Goal: Feedback & Contribution: Submit feedback/report problem

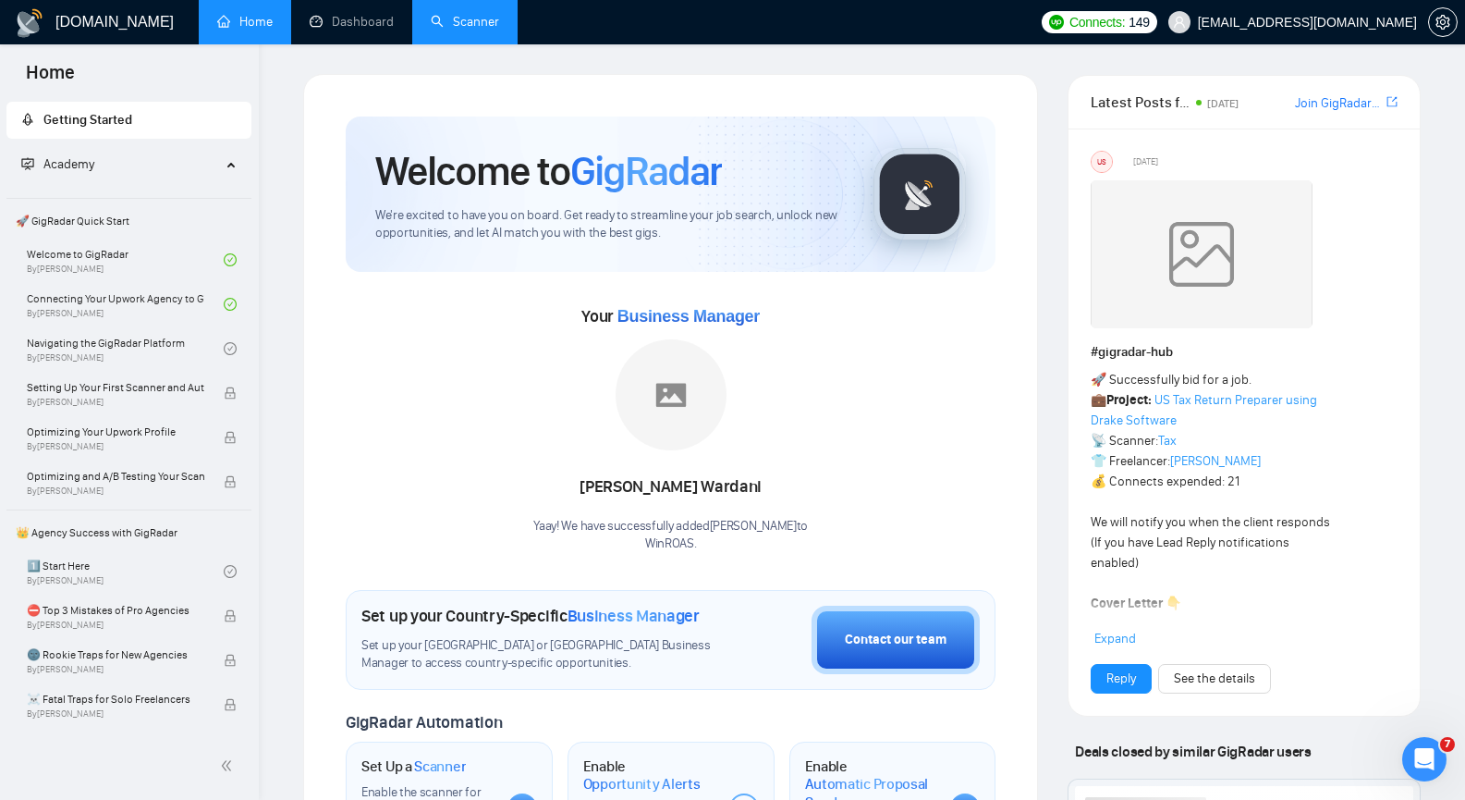
click at [473, 30] on link "Scanner" at bounding box center [465, 22] width 68 height 16
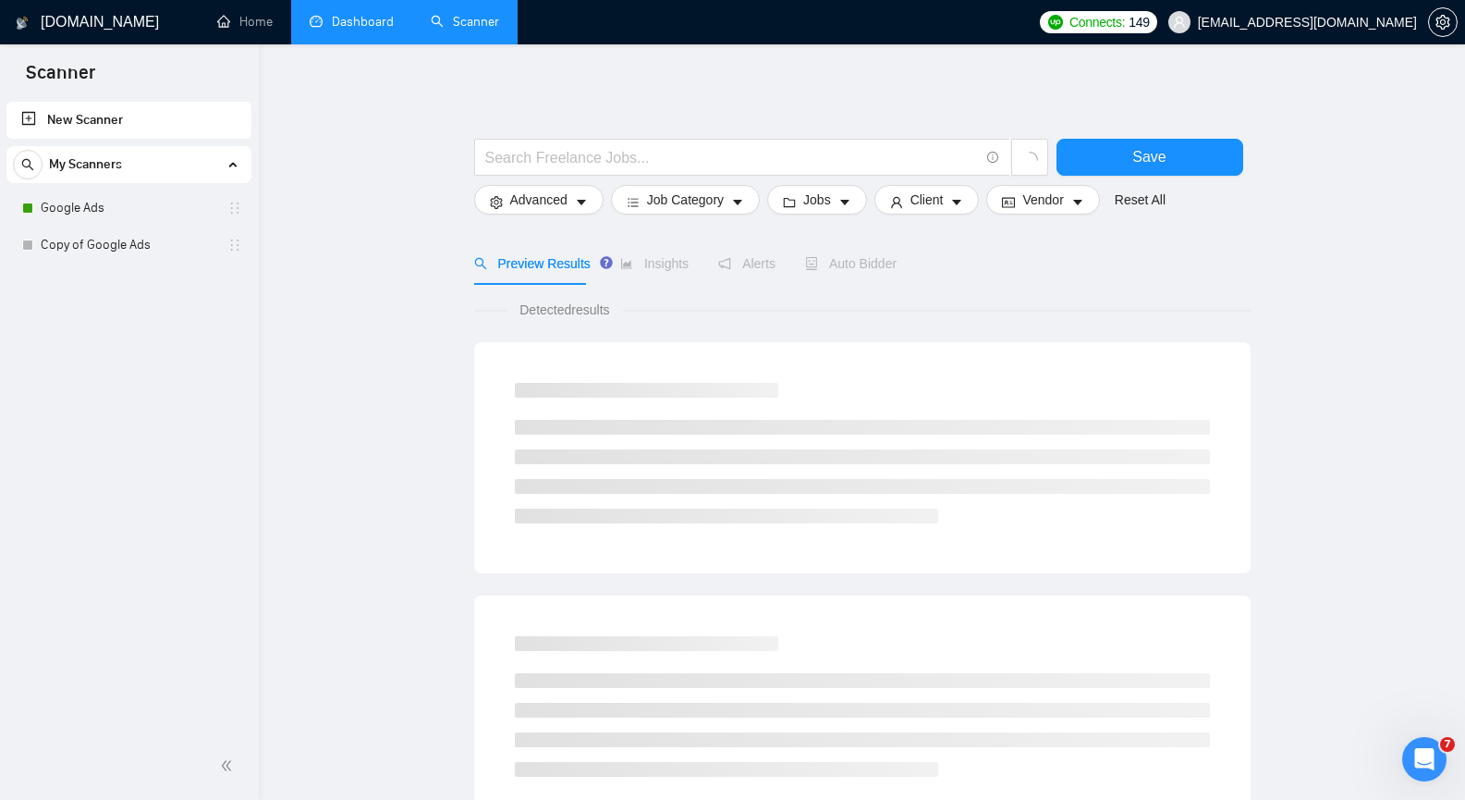
click at [362, 27] on link "Dashboard" at bounding box center [352, 22] width 84 height 16
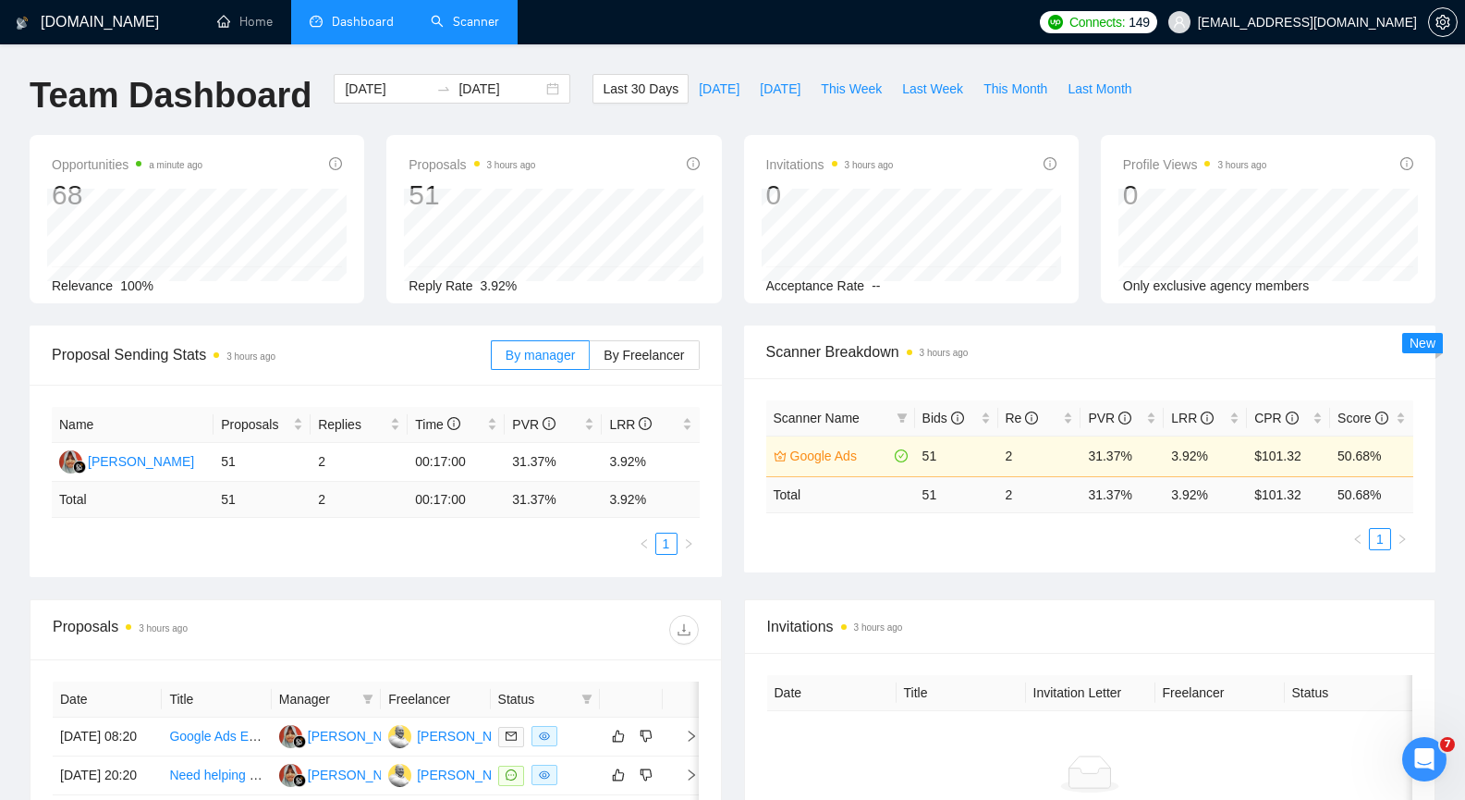
click at [499, 30] on link "Scanner" at bounding box center [465, 22] width 68 height 16
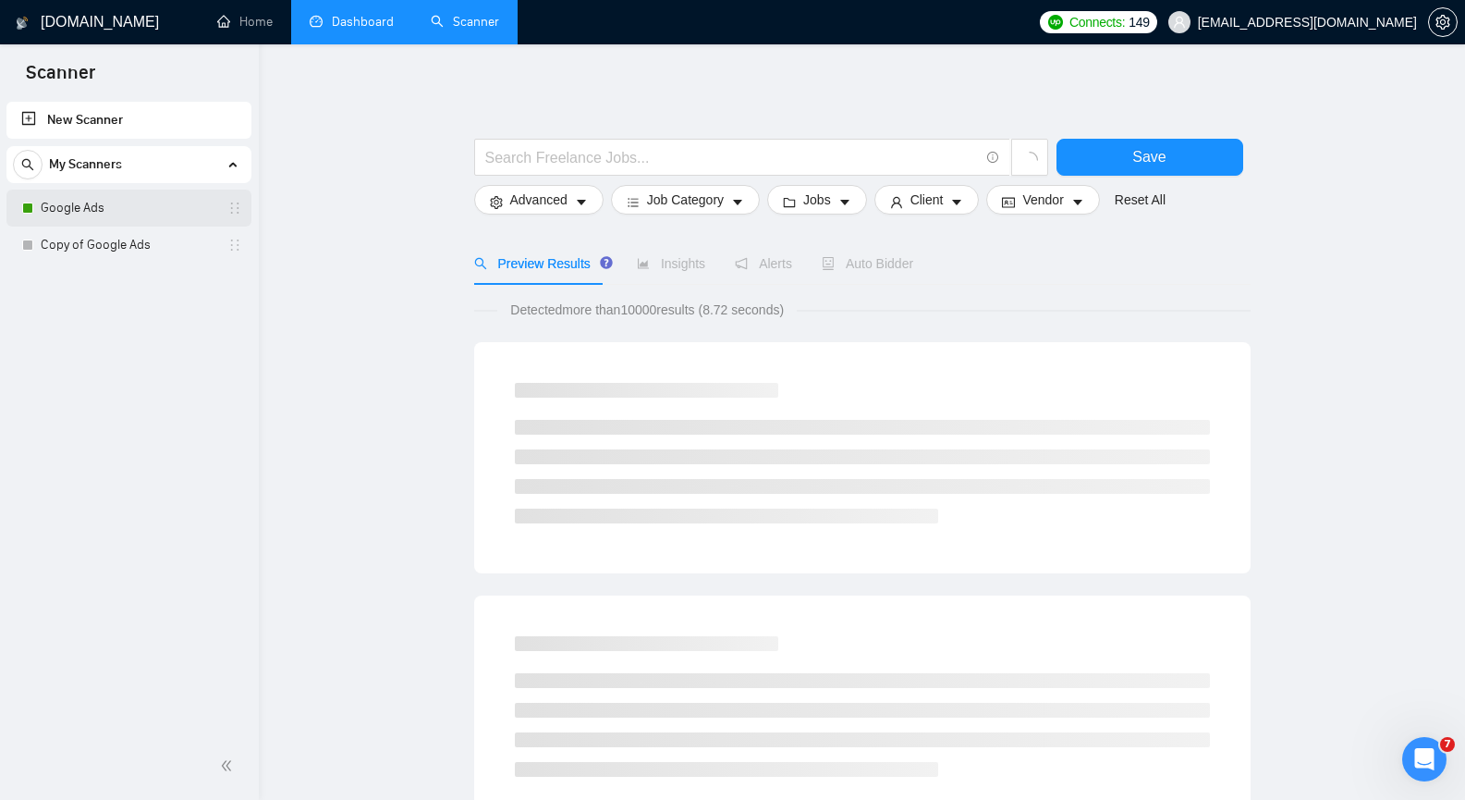
click at [114, 207] on link "Google Ads" at bounding box center [129, 208] width 176 height 37
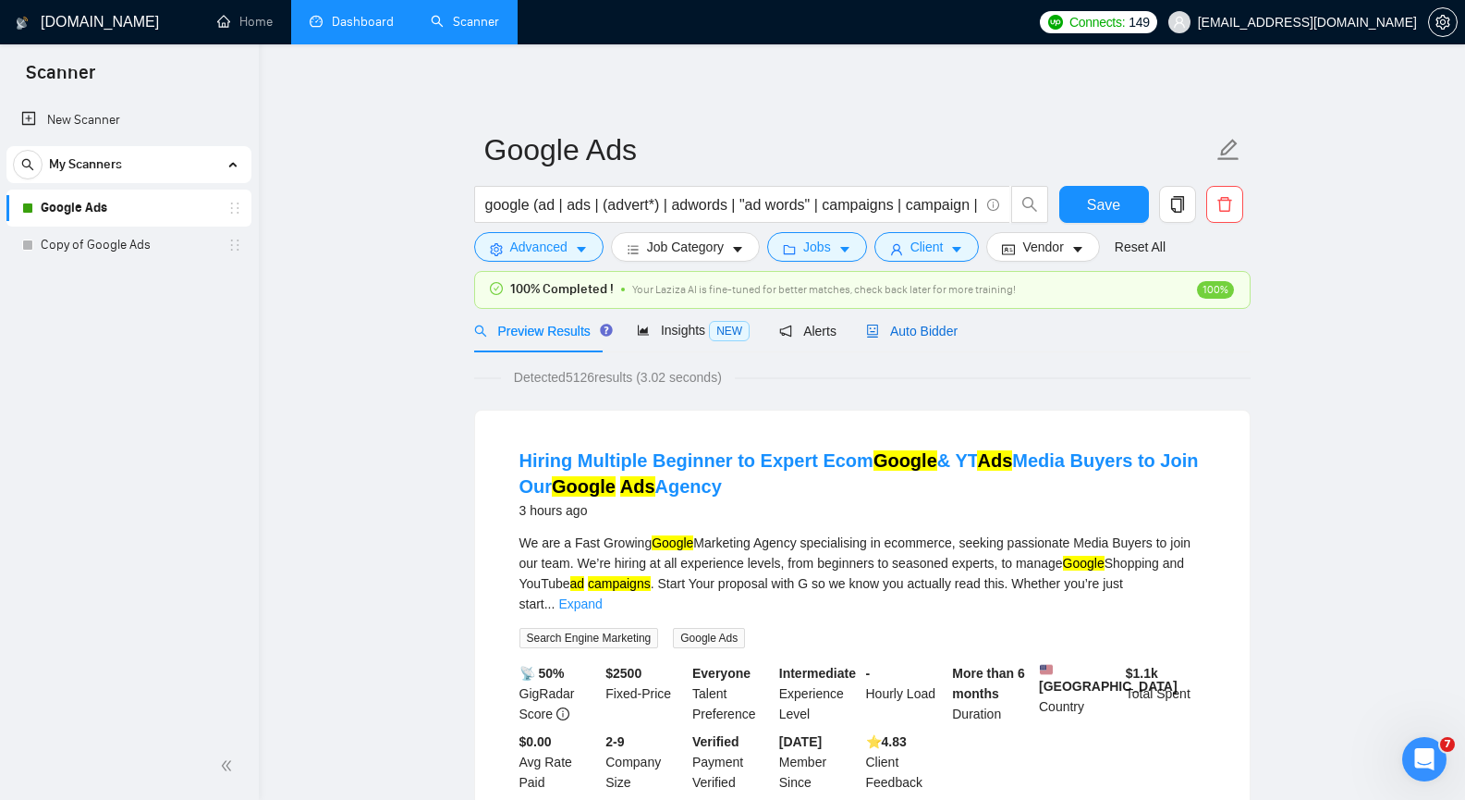
click at [898, 331] on span "Auto Bidder" at bounding box center [912, 331] width 92 height 15
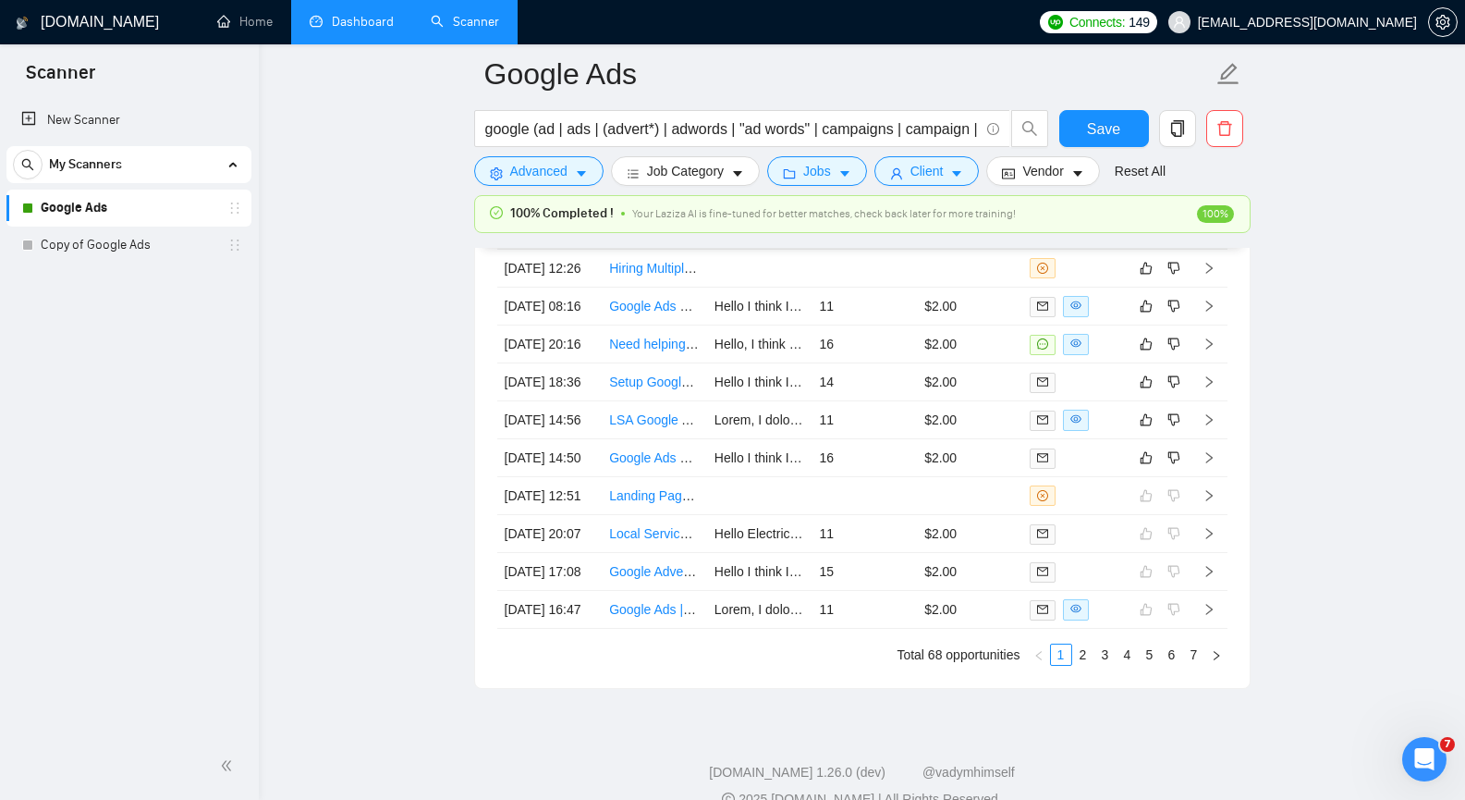
scroll to position [4715, 0]
click at [1215, 476] on td at bounding box center [1209, 457] width 37 height 38
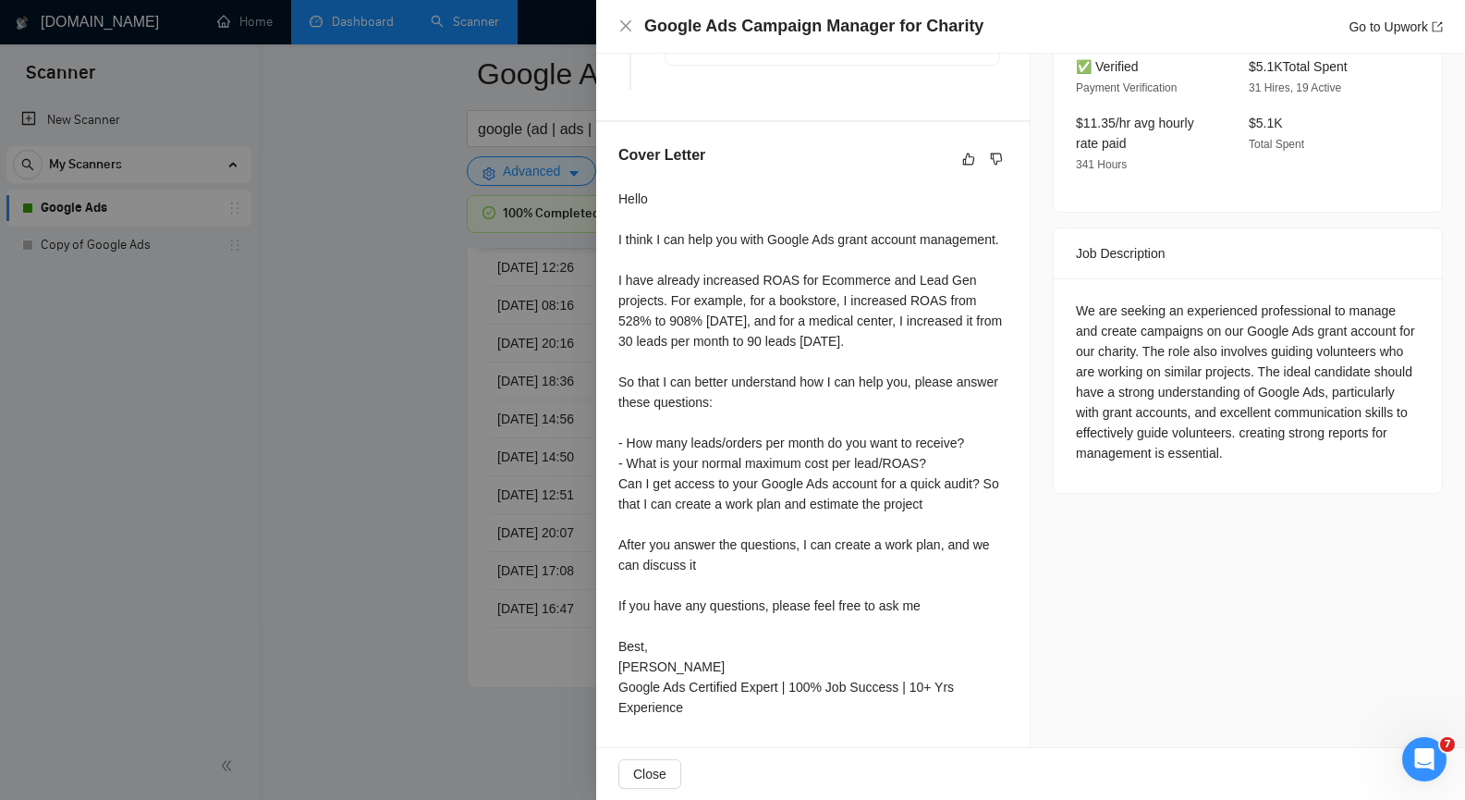
scroll to position [621, 0]
click at [645, 772] on span "Close" at bounding box center [649, 774] width 33 height 20
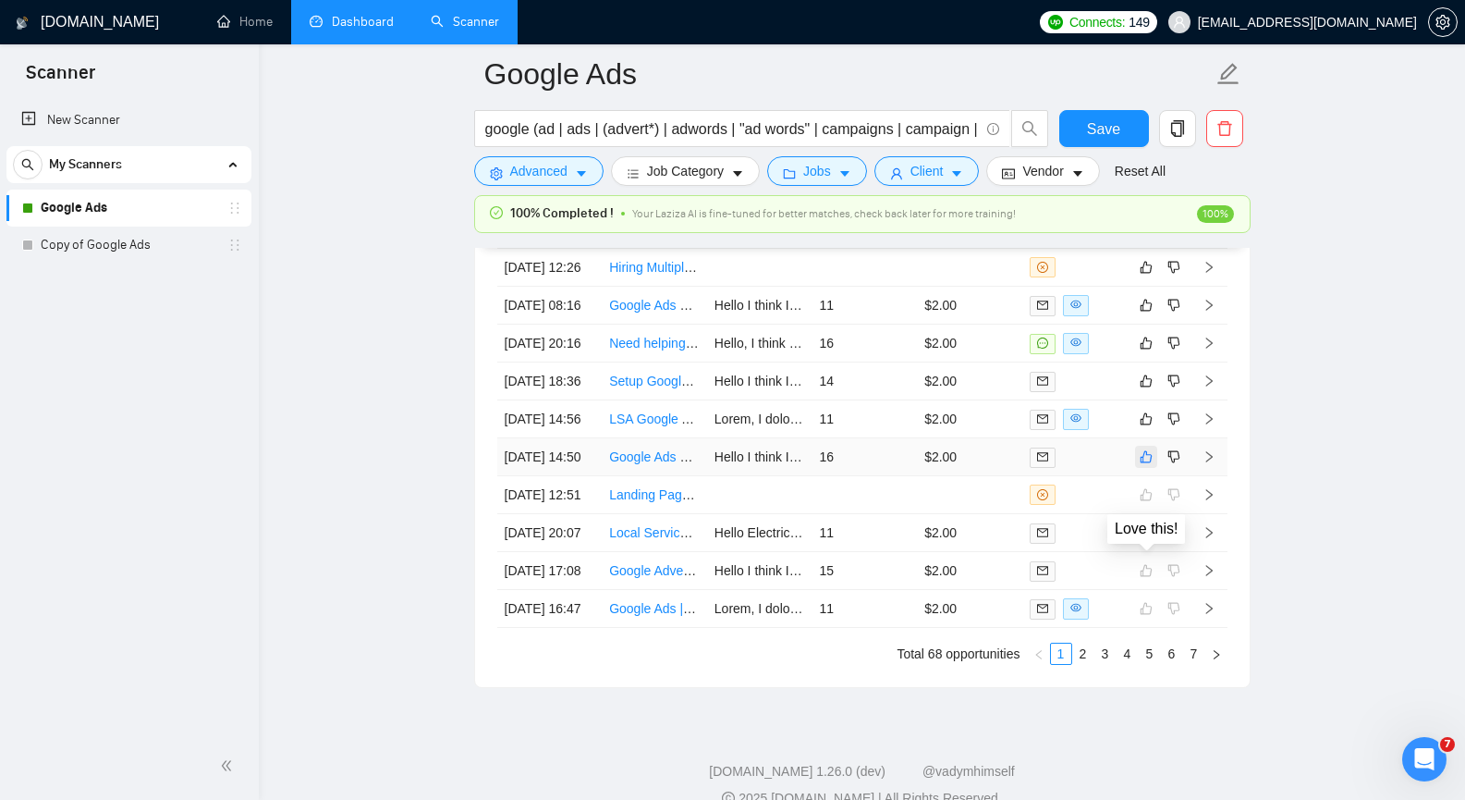
click at [1140, 464] on icon "like" at bounding box center [1146, 456] width 13 height 15
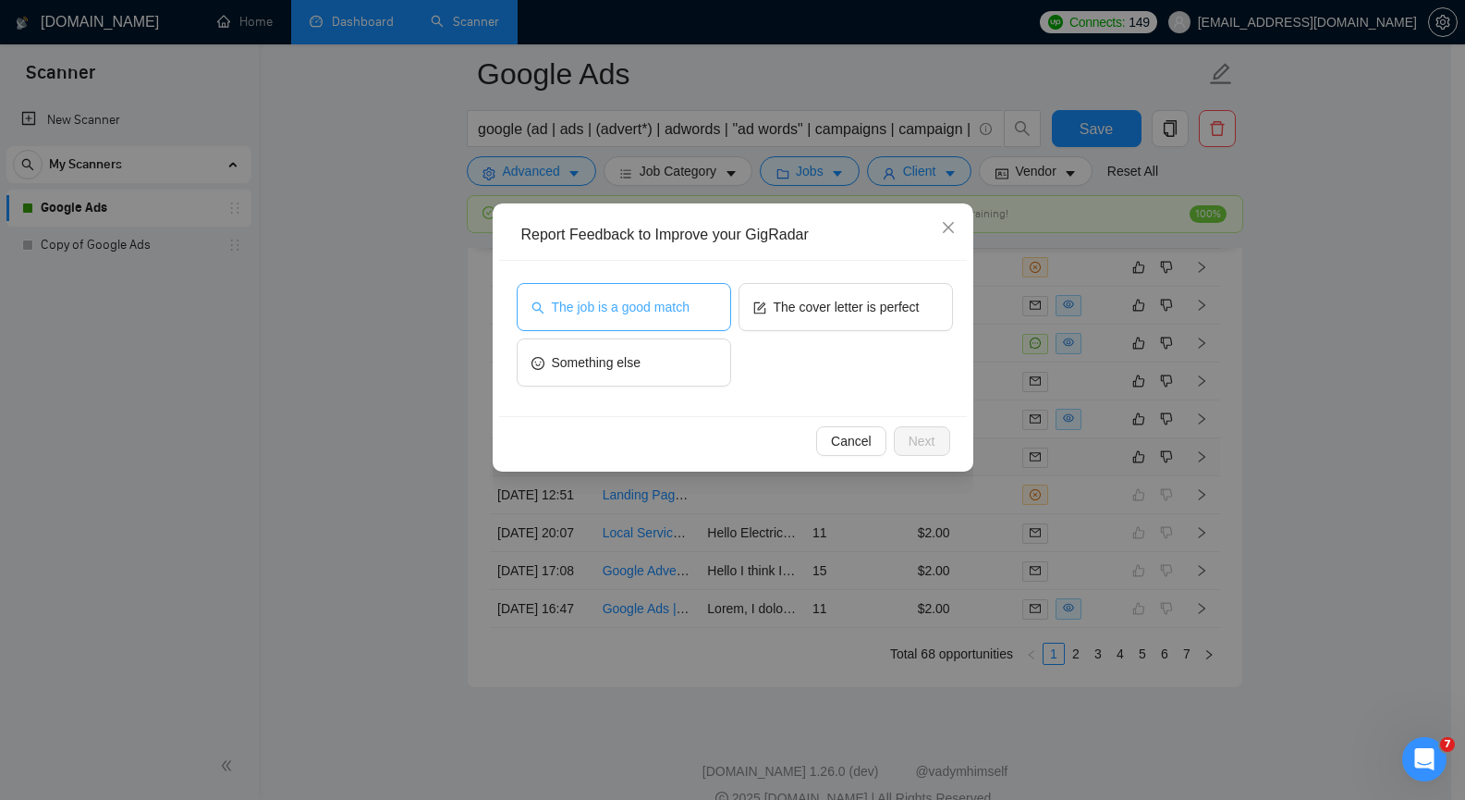
click at [671, 314] on span "The job is a good match" at bounding box center [621, 307] width 138 height 20
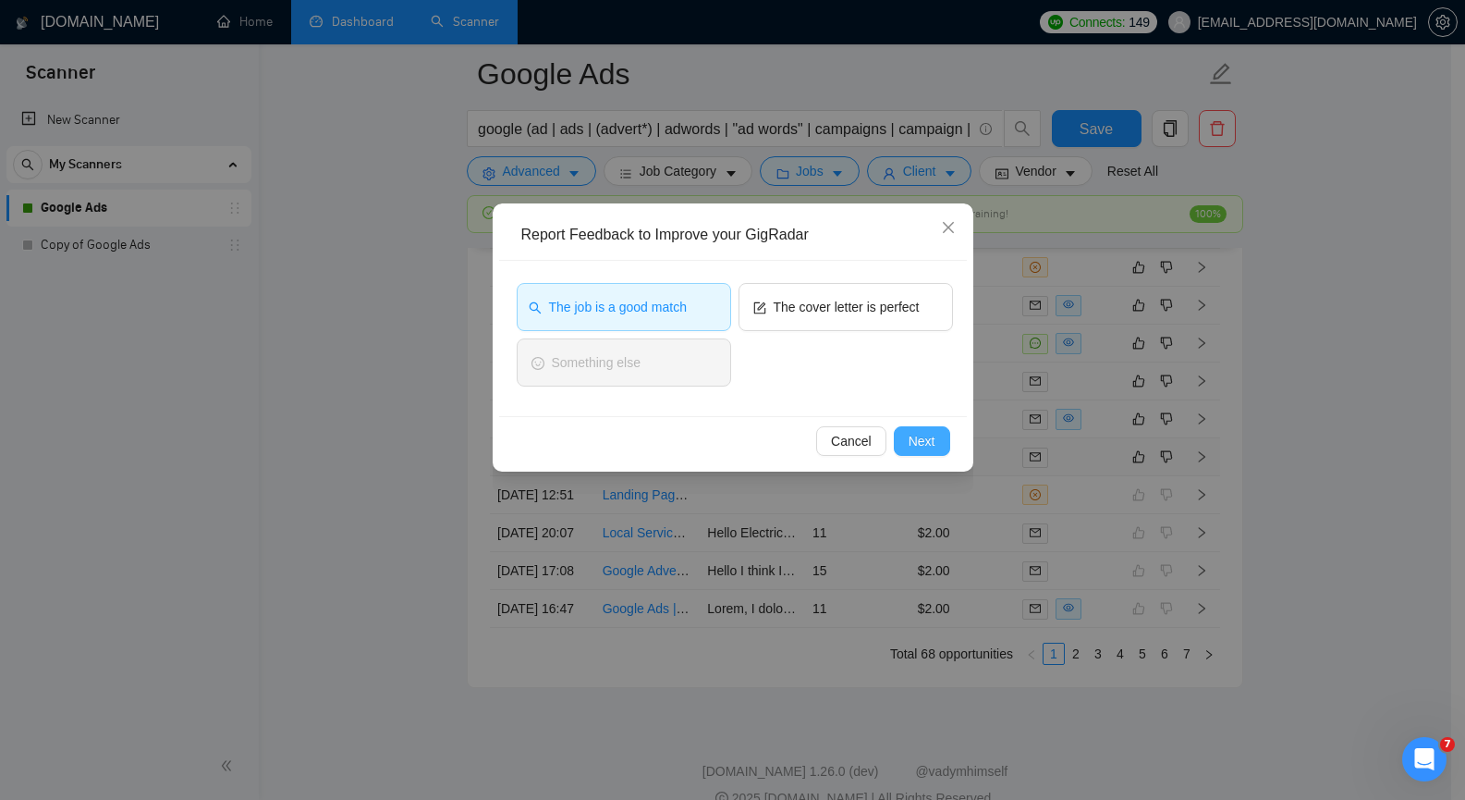
click at [936, 445] on button "Next" at bounding box center [922, 441] width 56 height 30
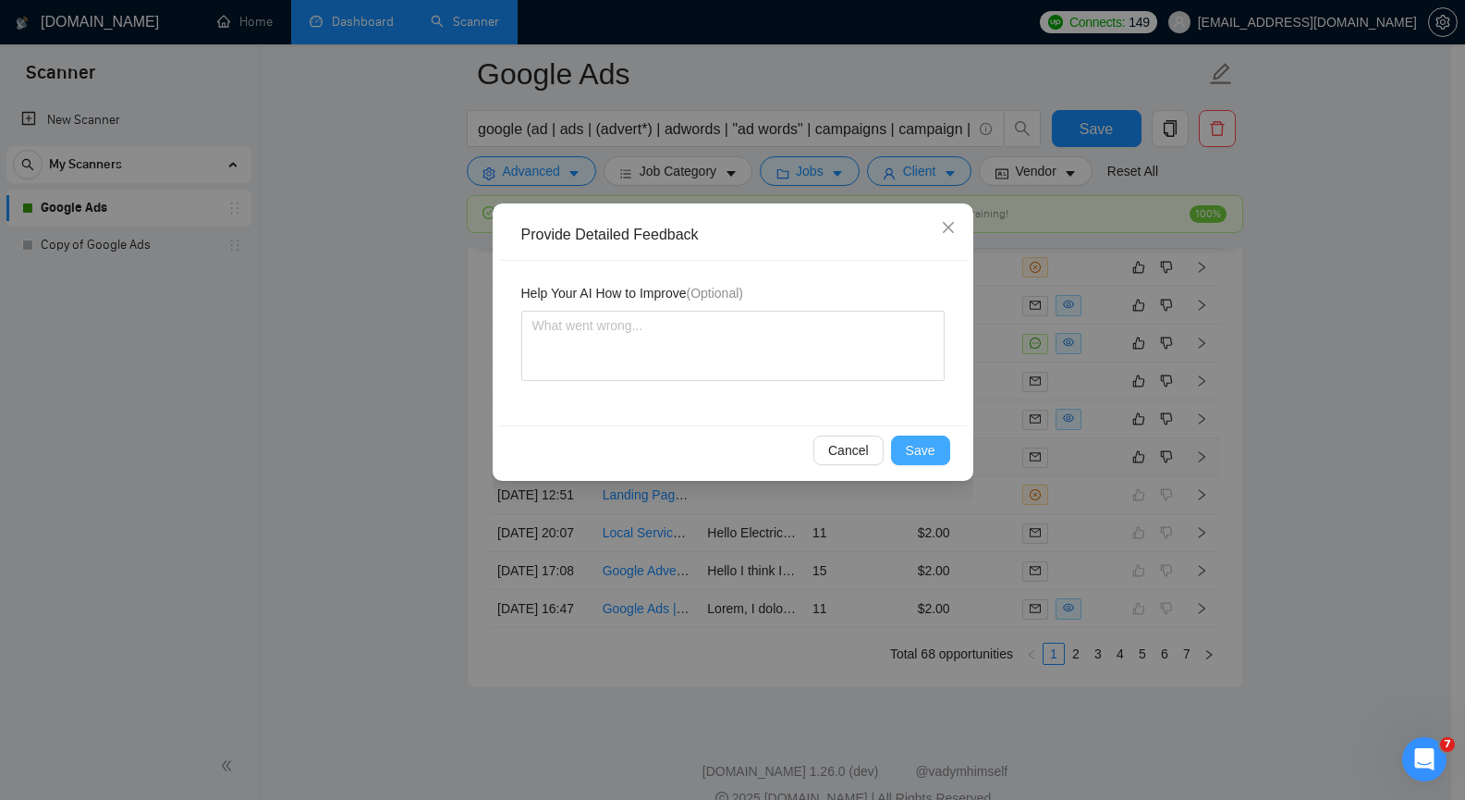
click at [931, 445] on span "Save" at bounding box center [921, 450] width 30 height 20
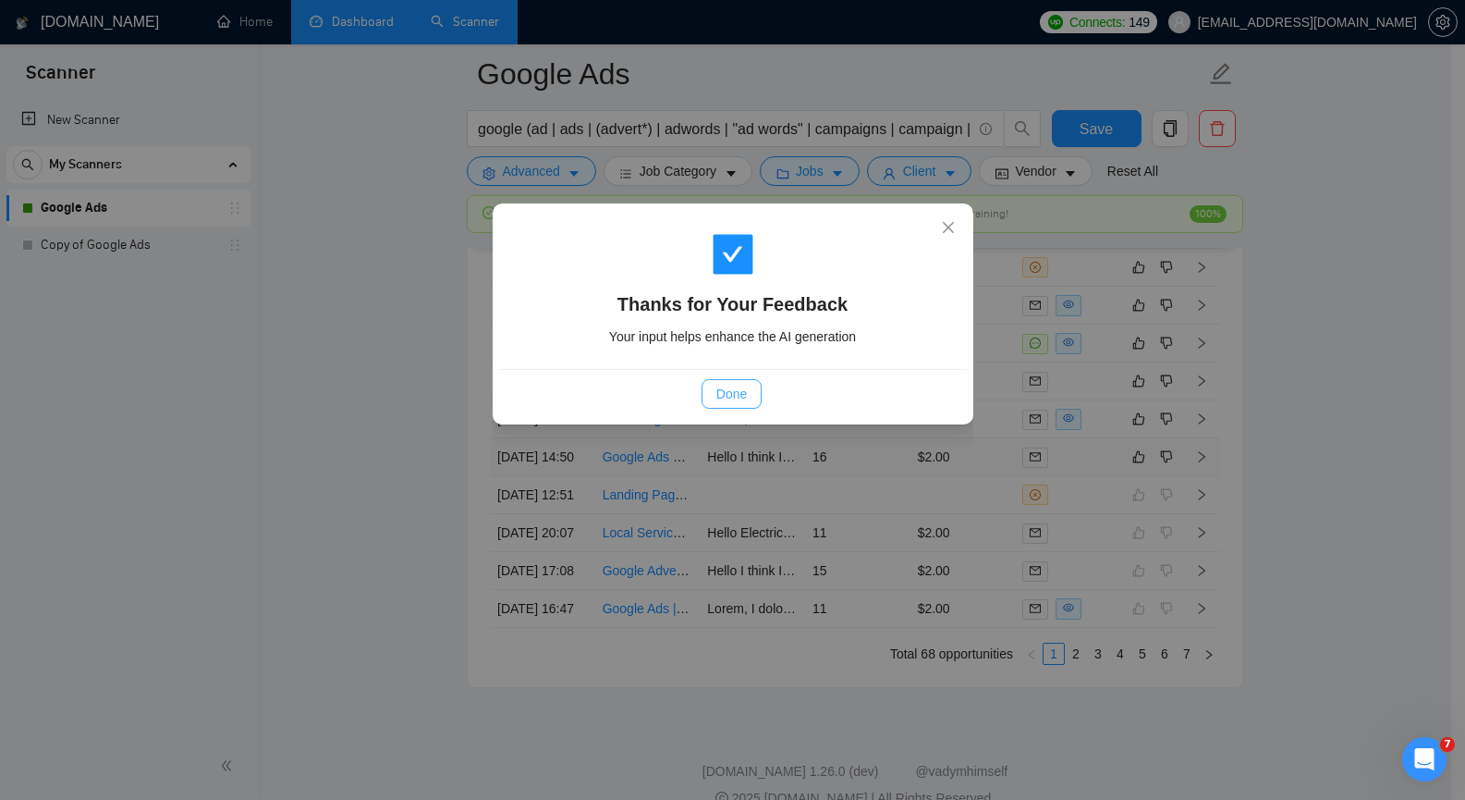
click at [724, 393] on span "Done" at bounding box center [731, 394] width 31 height 20
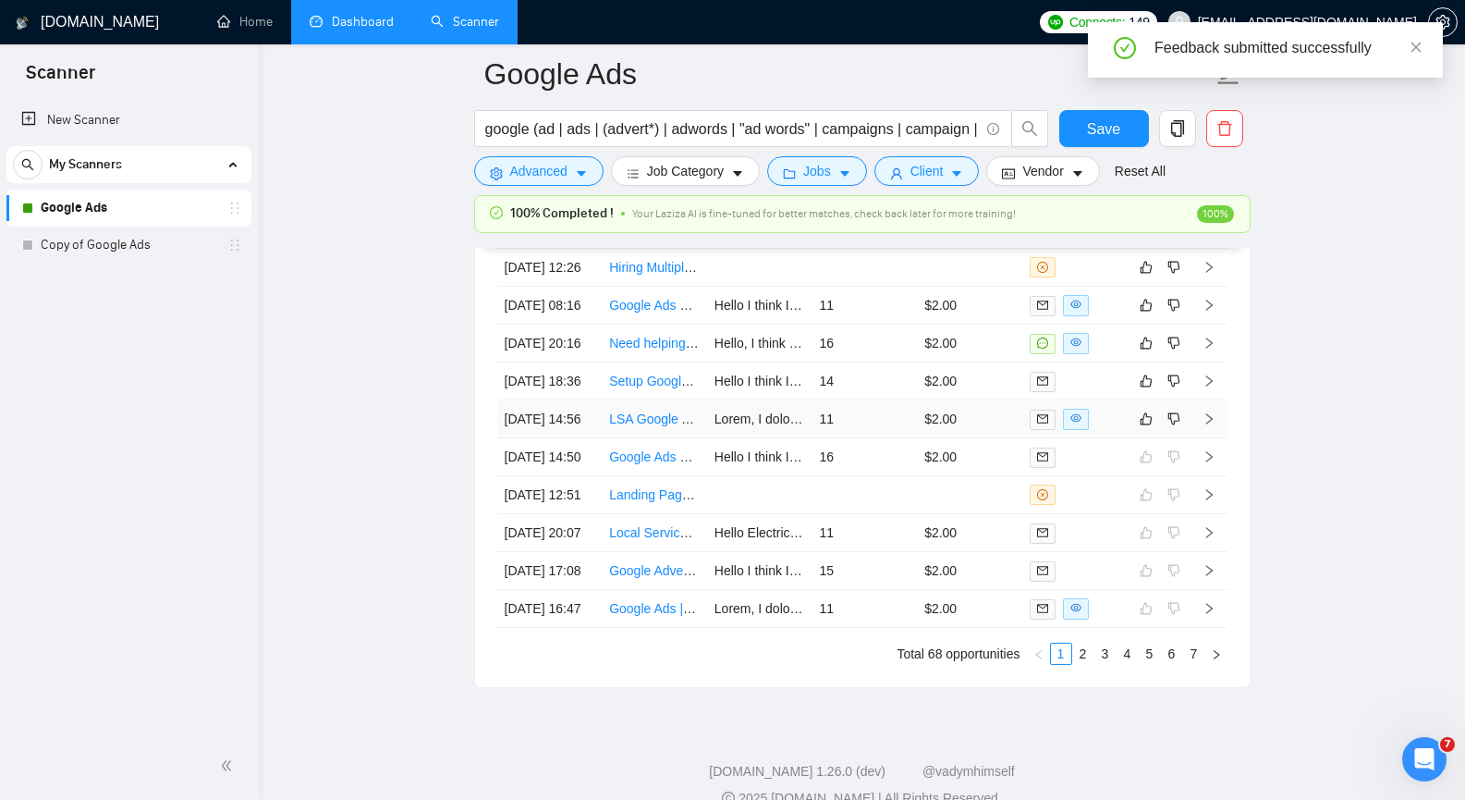
click at [1211, 425] on icon "right" at bounding box center [1209, 418] width 13 height 13
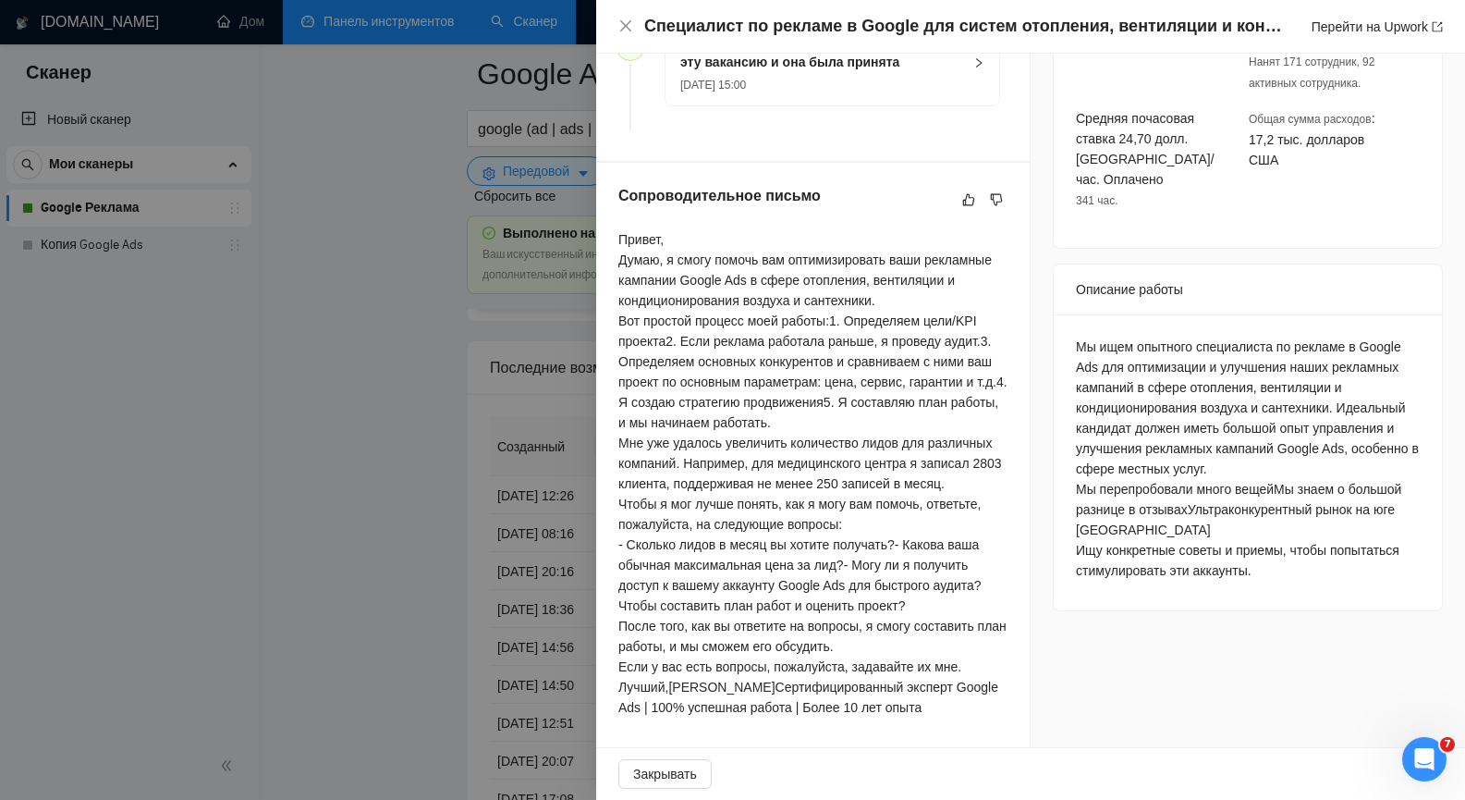
scroll to position [619, 0]
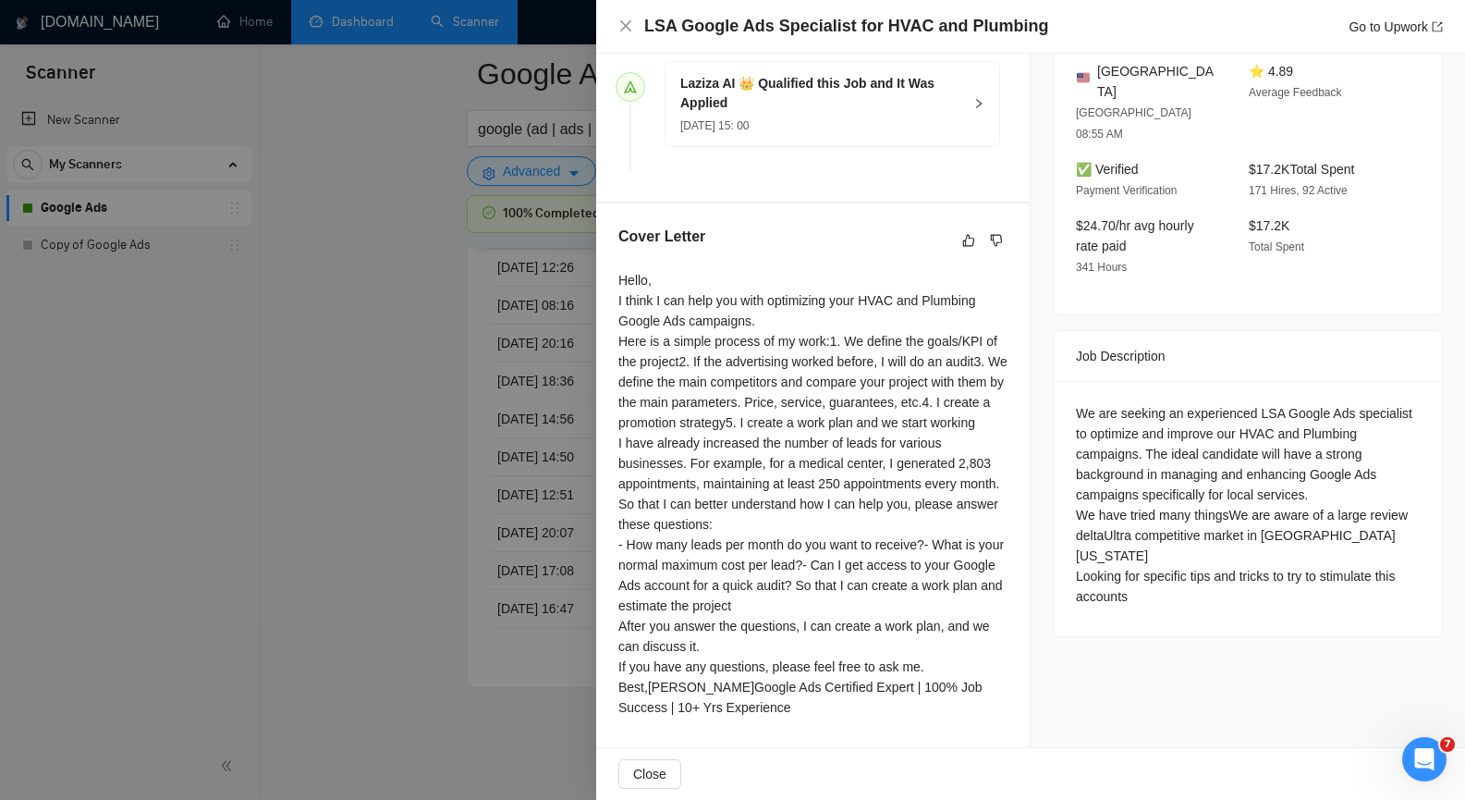
click at [924, 203] on div "Cover Letter Hello, I think I can help you with optimizing your HVAC and Plumbi…" at bounding box center [813, 475] width 434 height 544
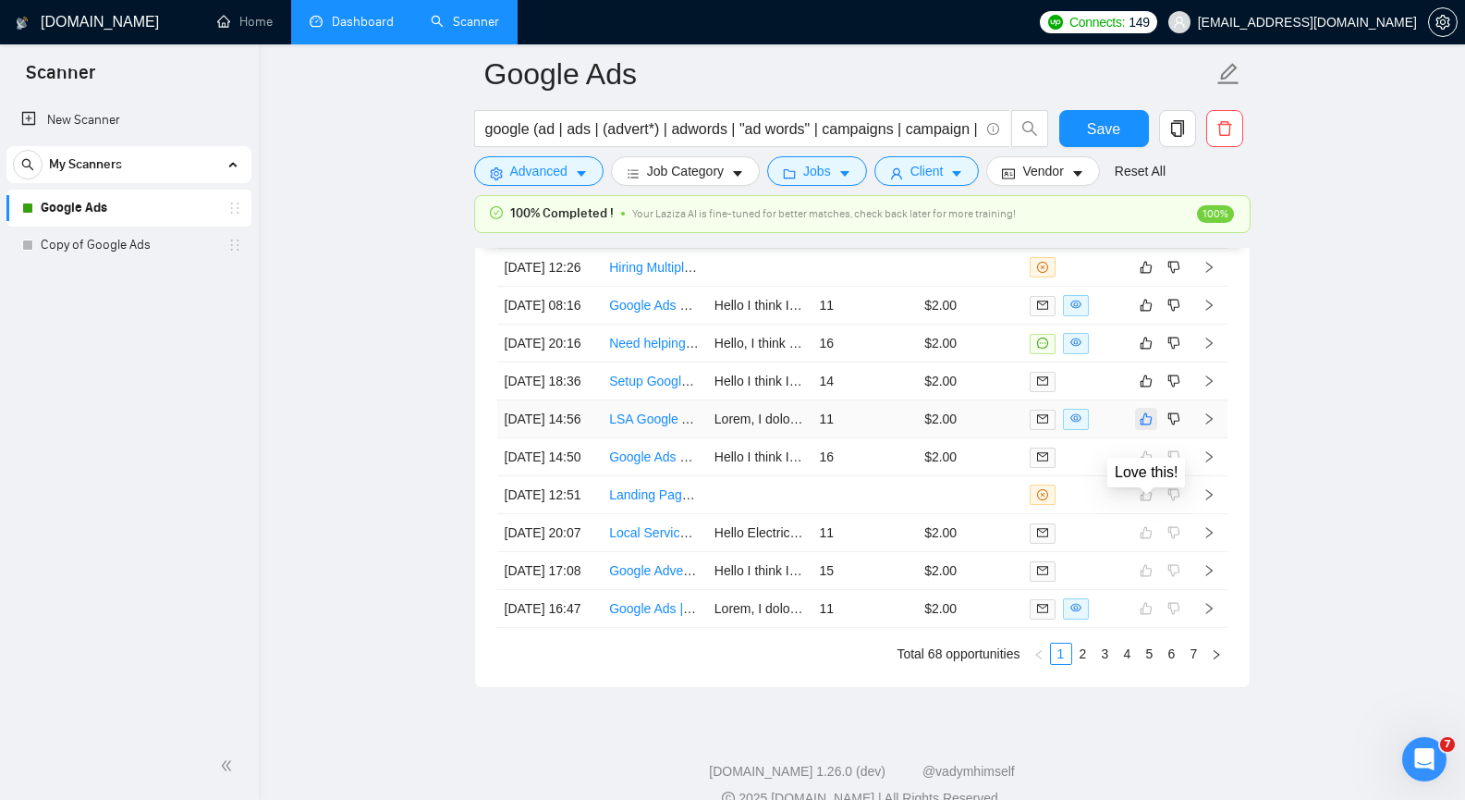
click at [1150, 426] on icon "like" at bounding box center [1146, 418] width 13 height 15
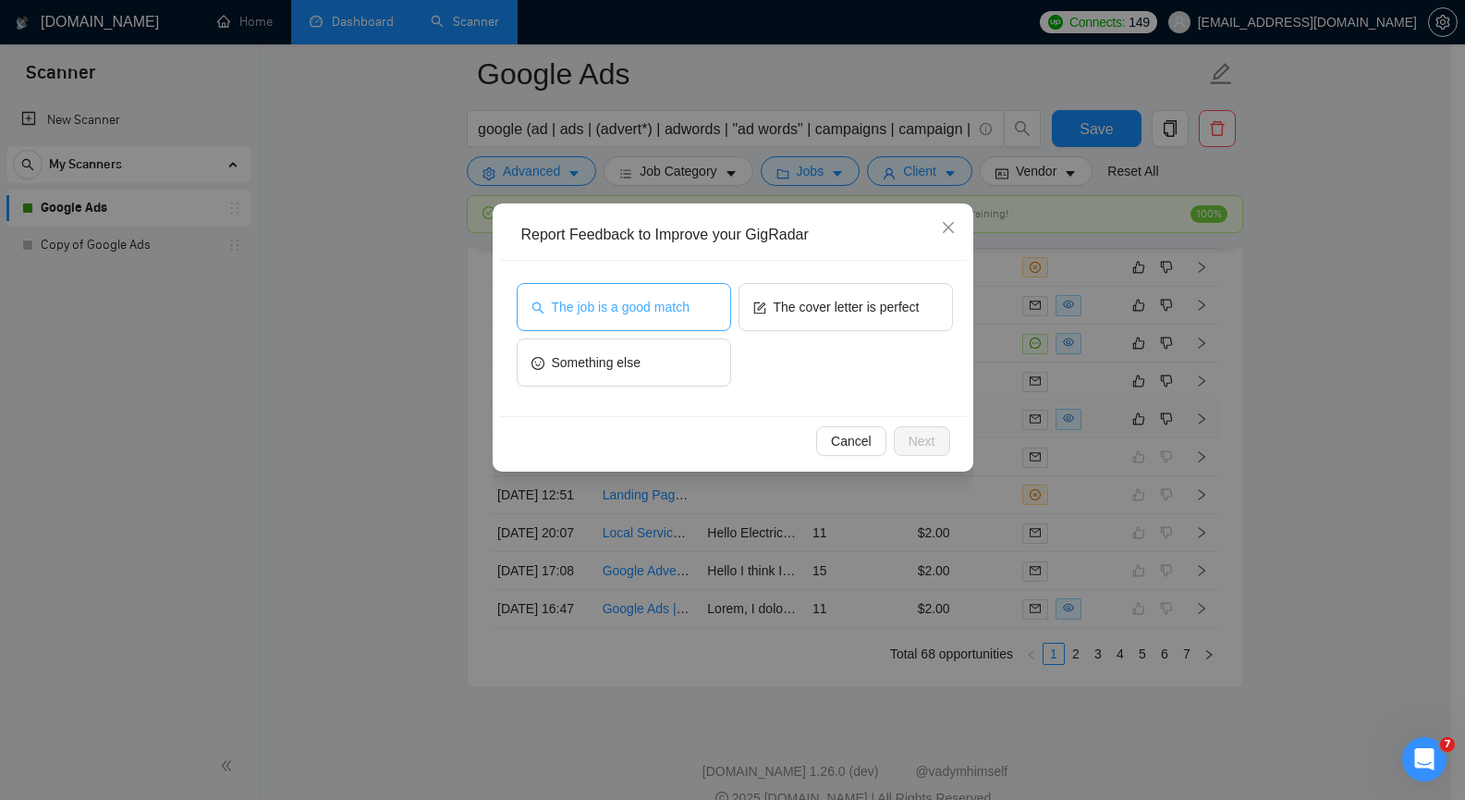
click at [639, 308] on span "The job is a good match" at bounding box center [621, 307] width 138 height 20
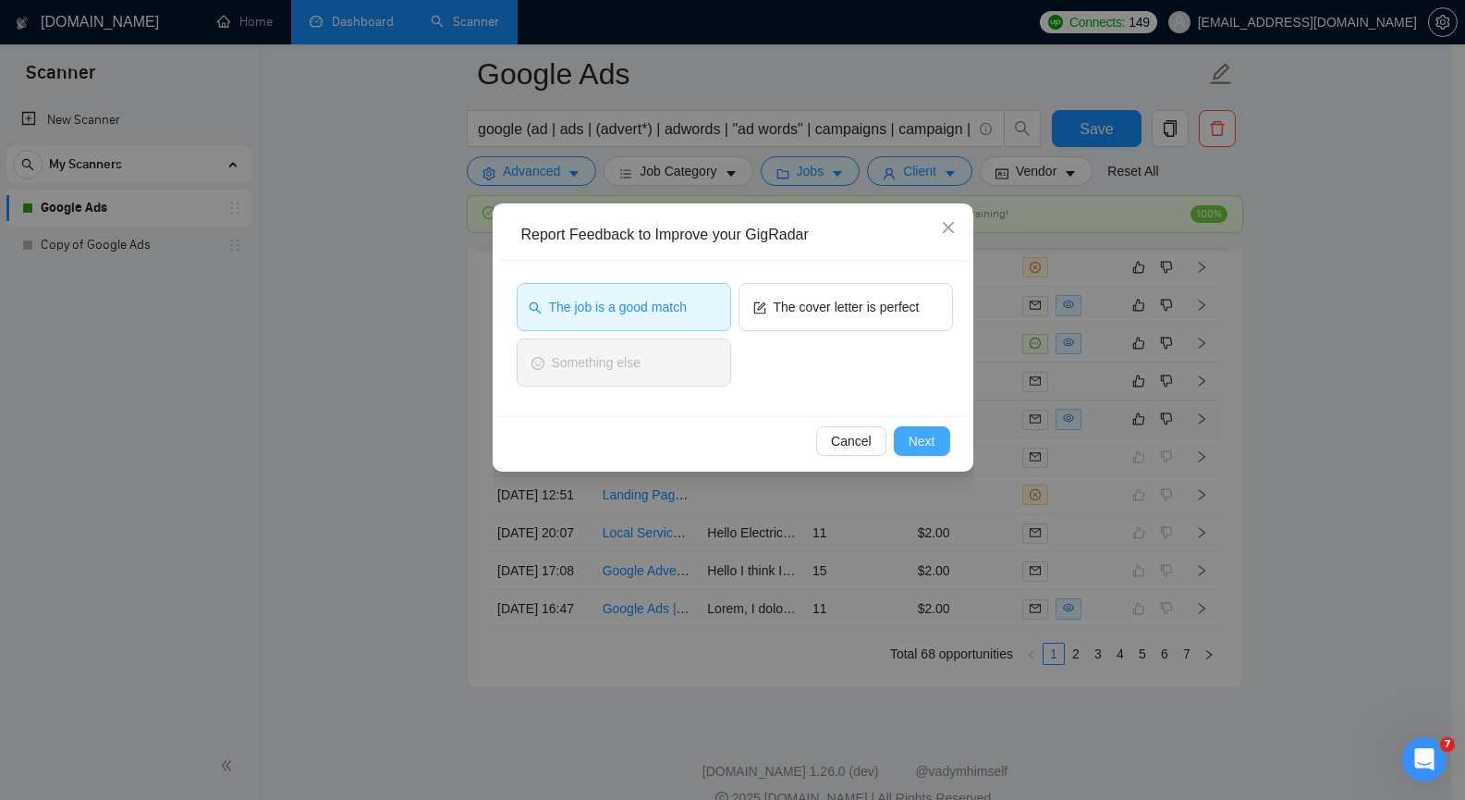
click at [926, 438] on span "Next" at bounding box center [922, 441] width 27 height 20
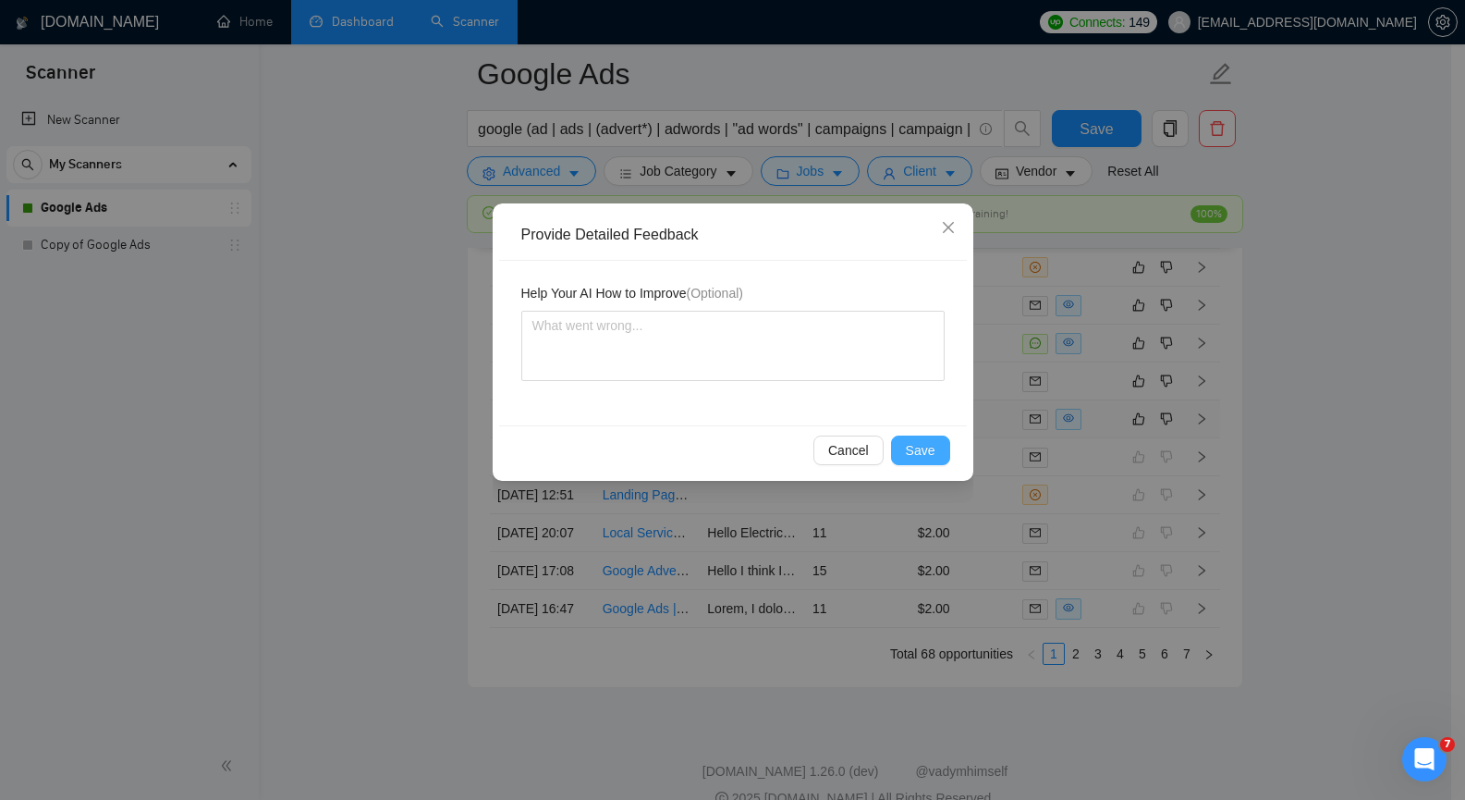
click at [924, 452] on span "Save" at bounding box center [921, 450] width 30 height 20
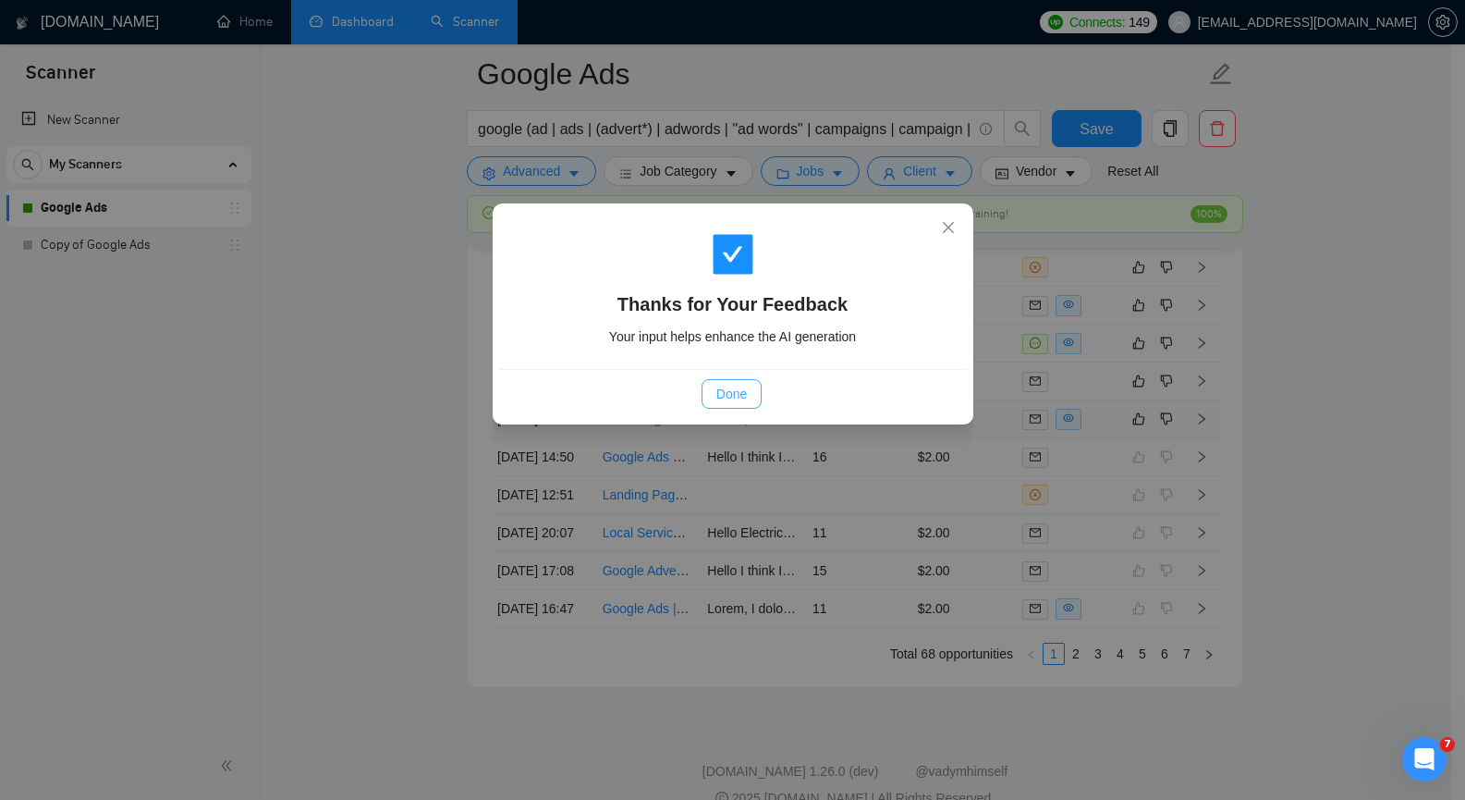
click at [743, 397] on span "Done" at bounding box center [731, 394] width 31 height 20
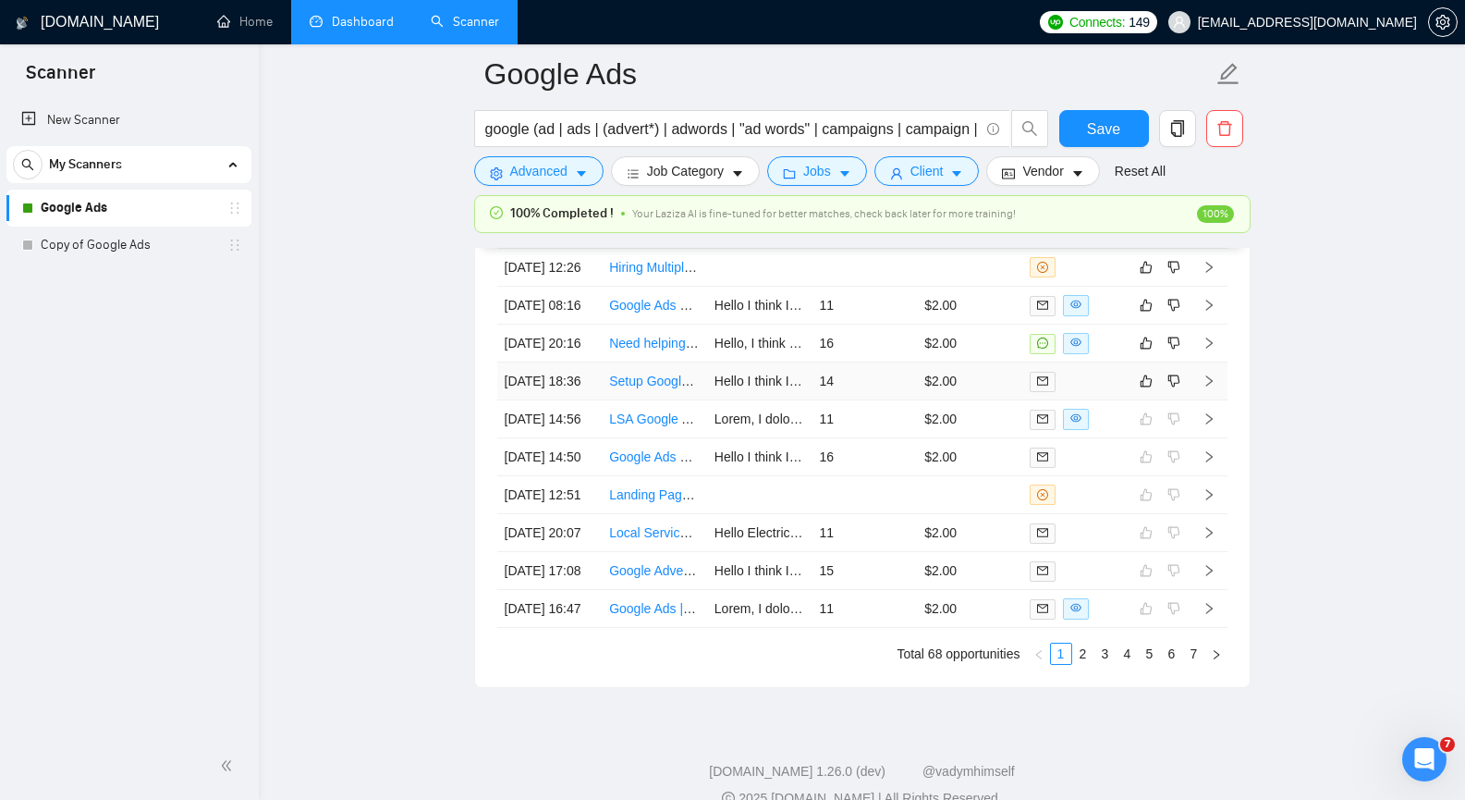
click at [1209, 387] on icon "right" at bounding box center [1209, 380] width 13 height 13
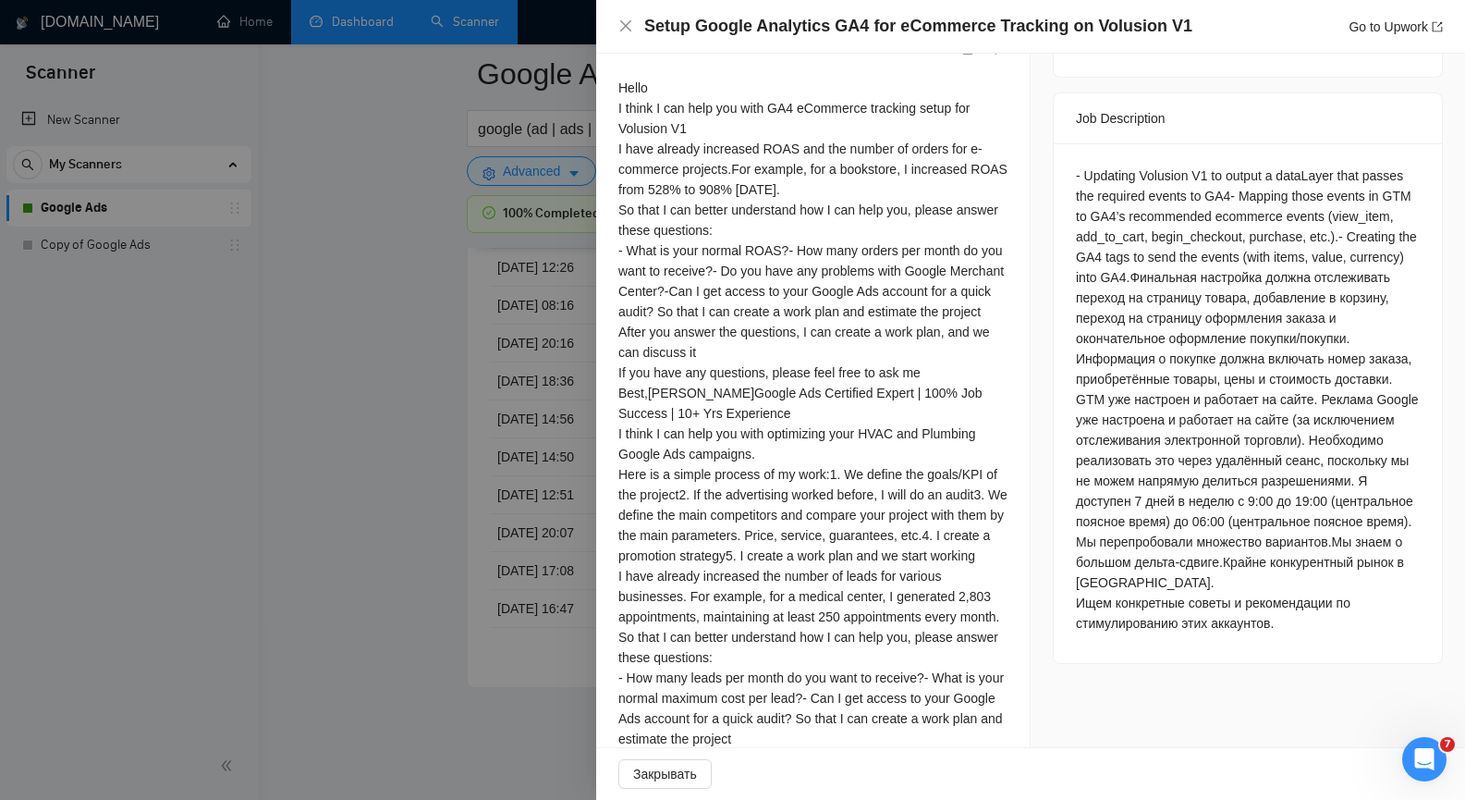
scroll to position [753, 0]
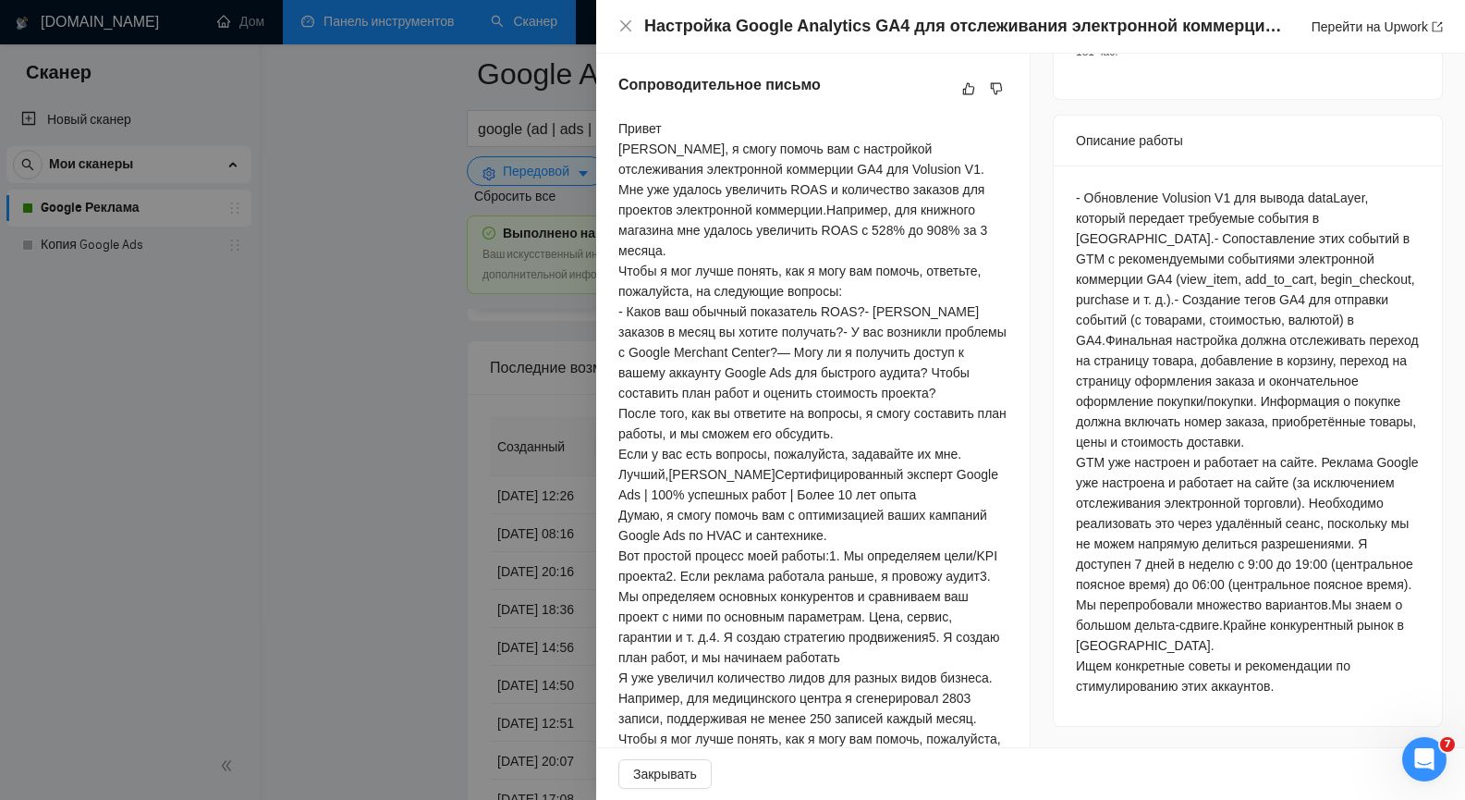
click at [1181, 8] on div "Настройка Google Analytics GA4 для отслеживания электронной коммерции на Volusi…" at bounding box center [1030, 27] width 869 height 54
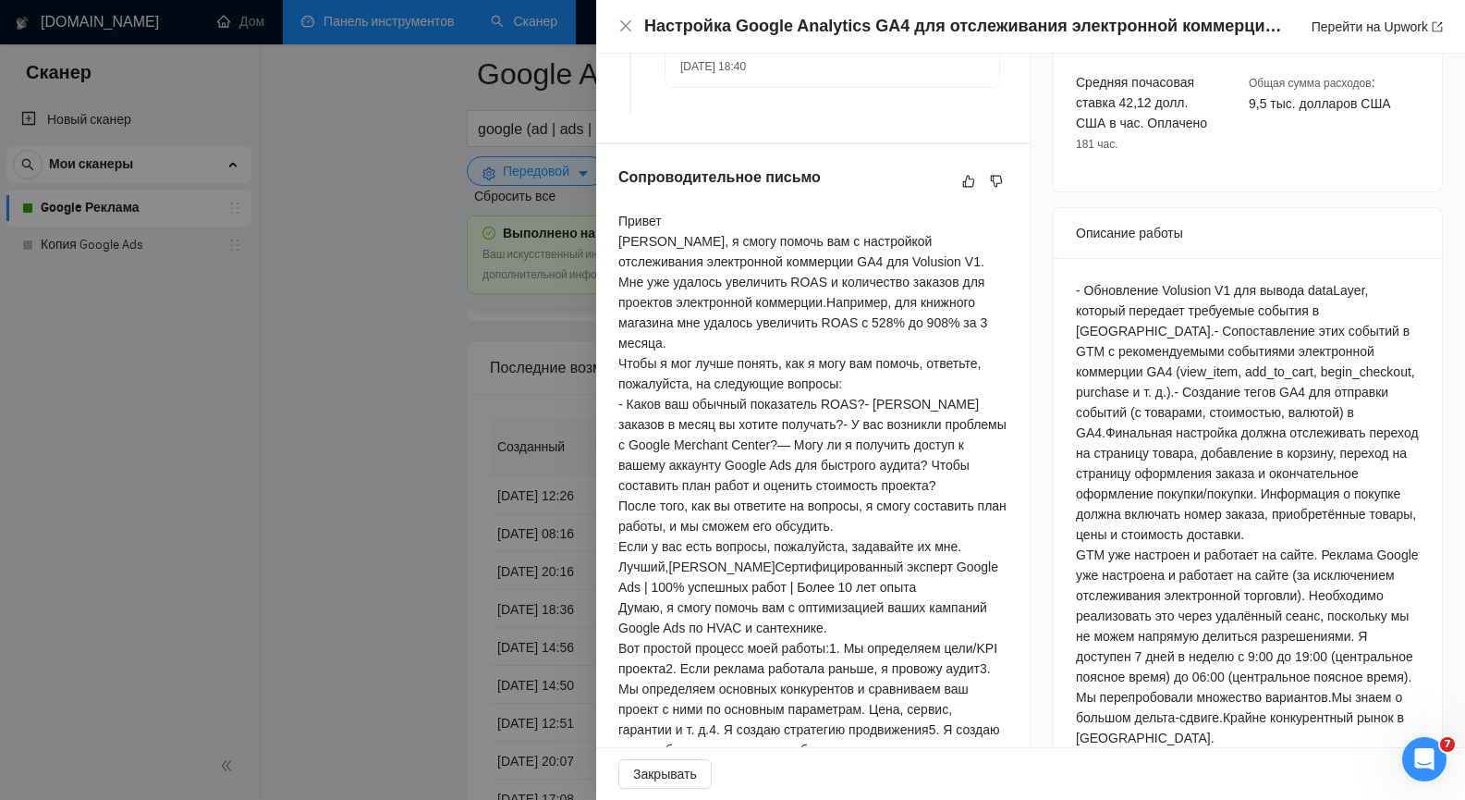
scroll to position [619, 0]
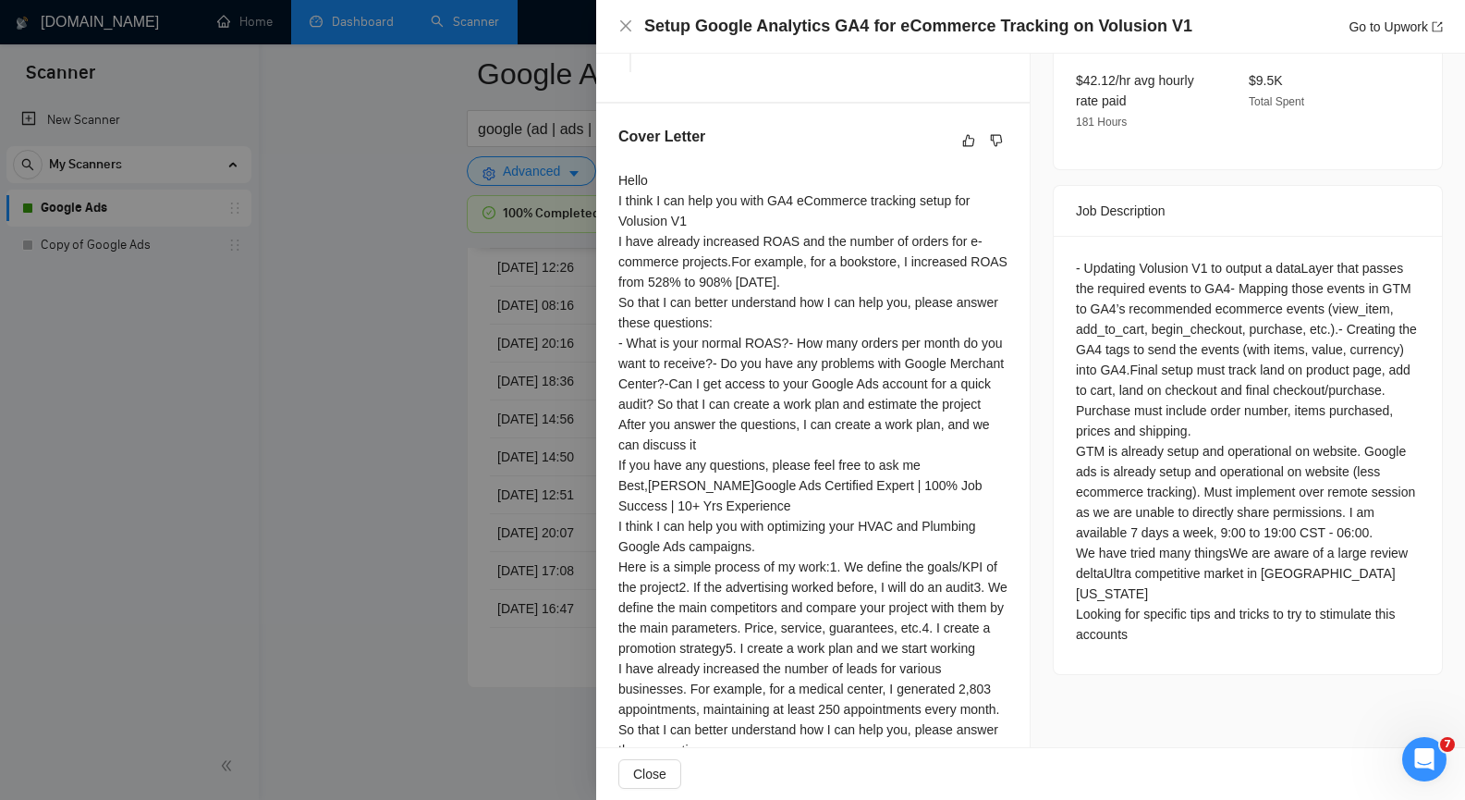
click at [369, 135] on div at bounding box center [732, 400] width 1465 height 800
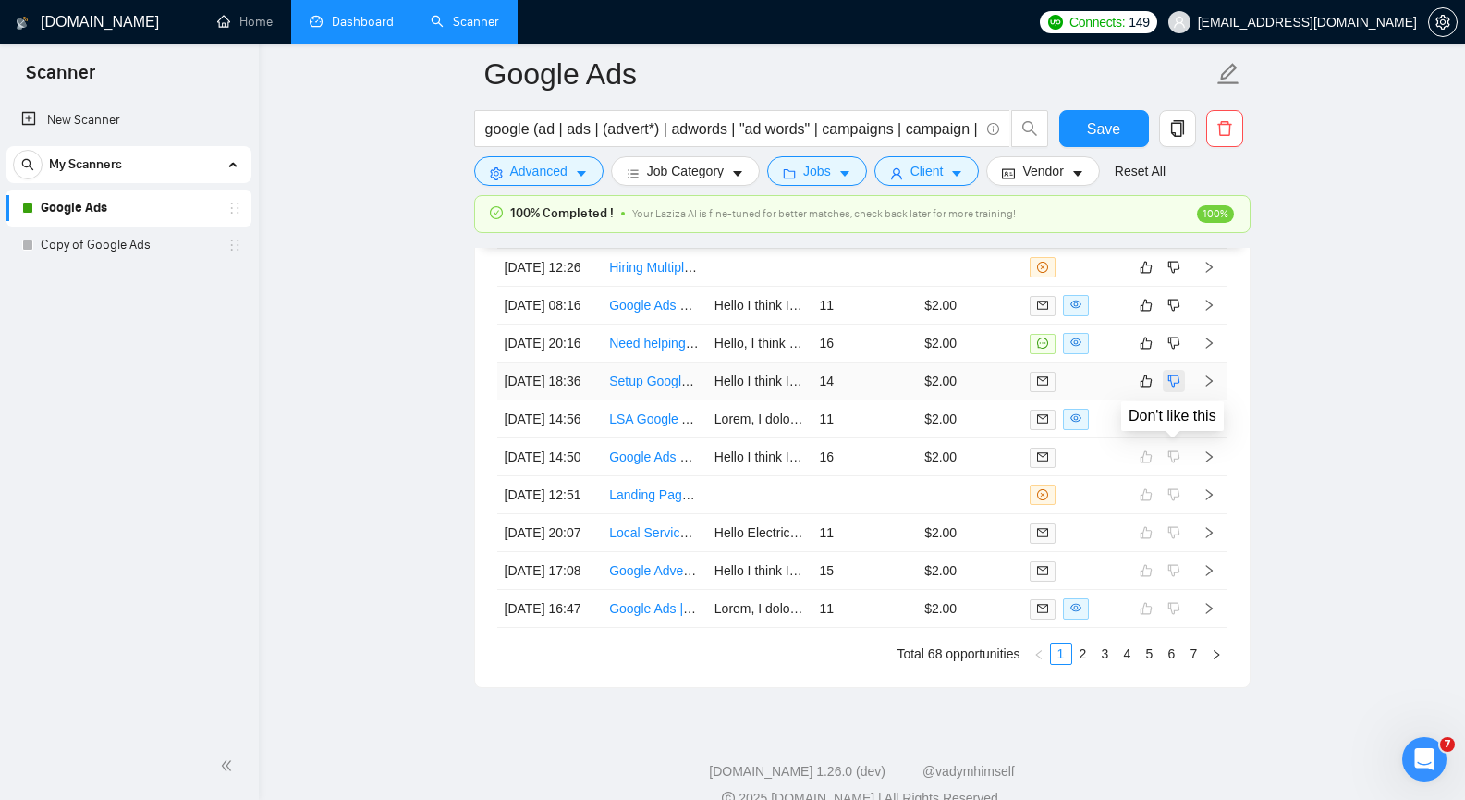
click at [1171, 388] on icon "dislike" at bounding box center [1174, 380] width 13 height 15
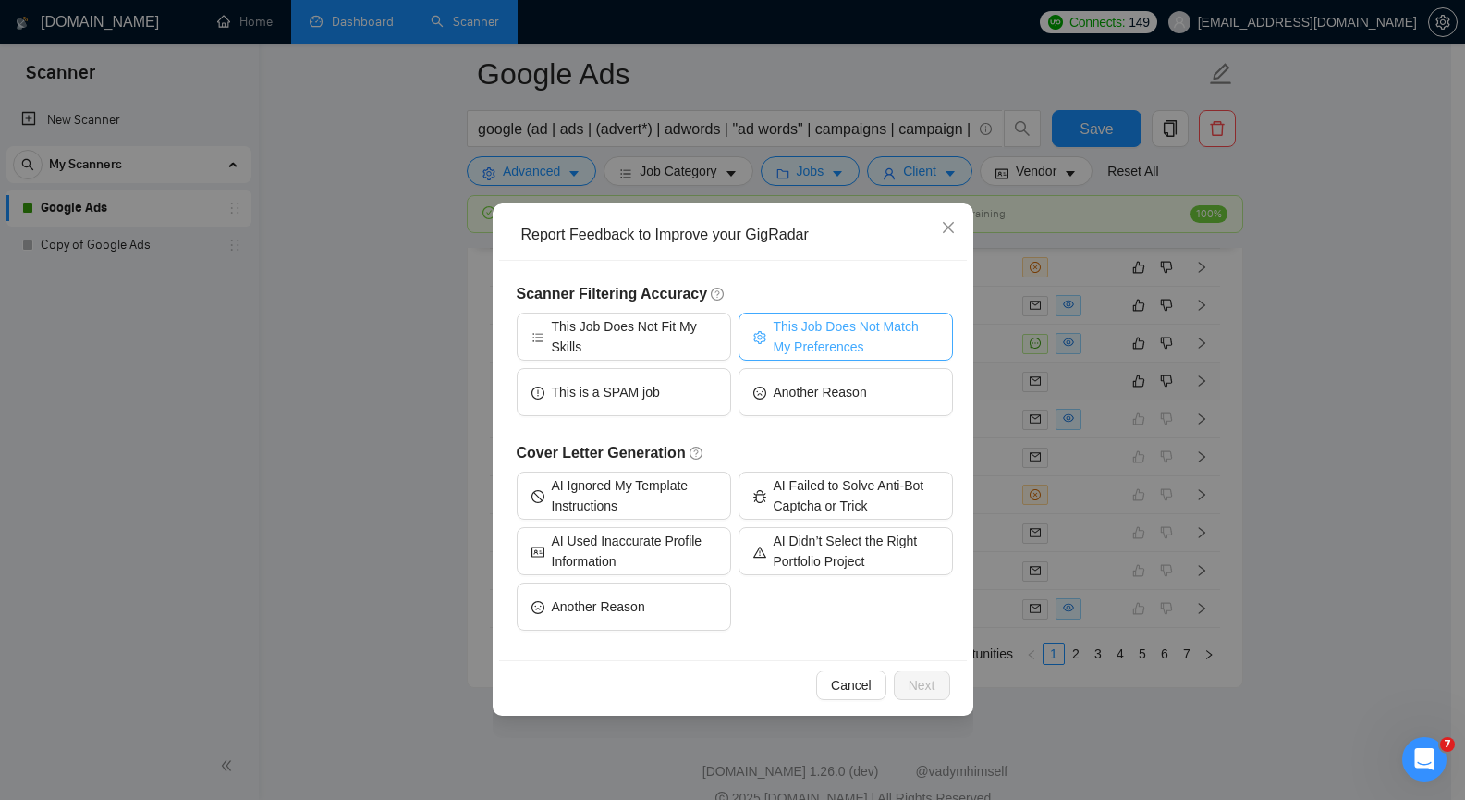
click at [819, 332] on span "This Job Does Not Match My Preferences" at bounding box center [856, 336] width 165 height 41
click at [924, 680] on span "Next" at bounding box center [922, 685] width 27 height 20
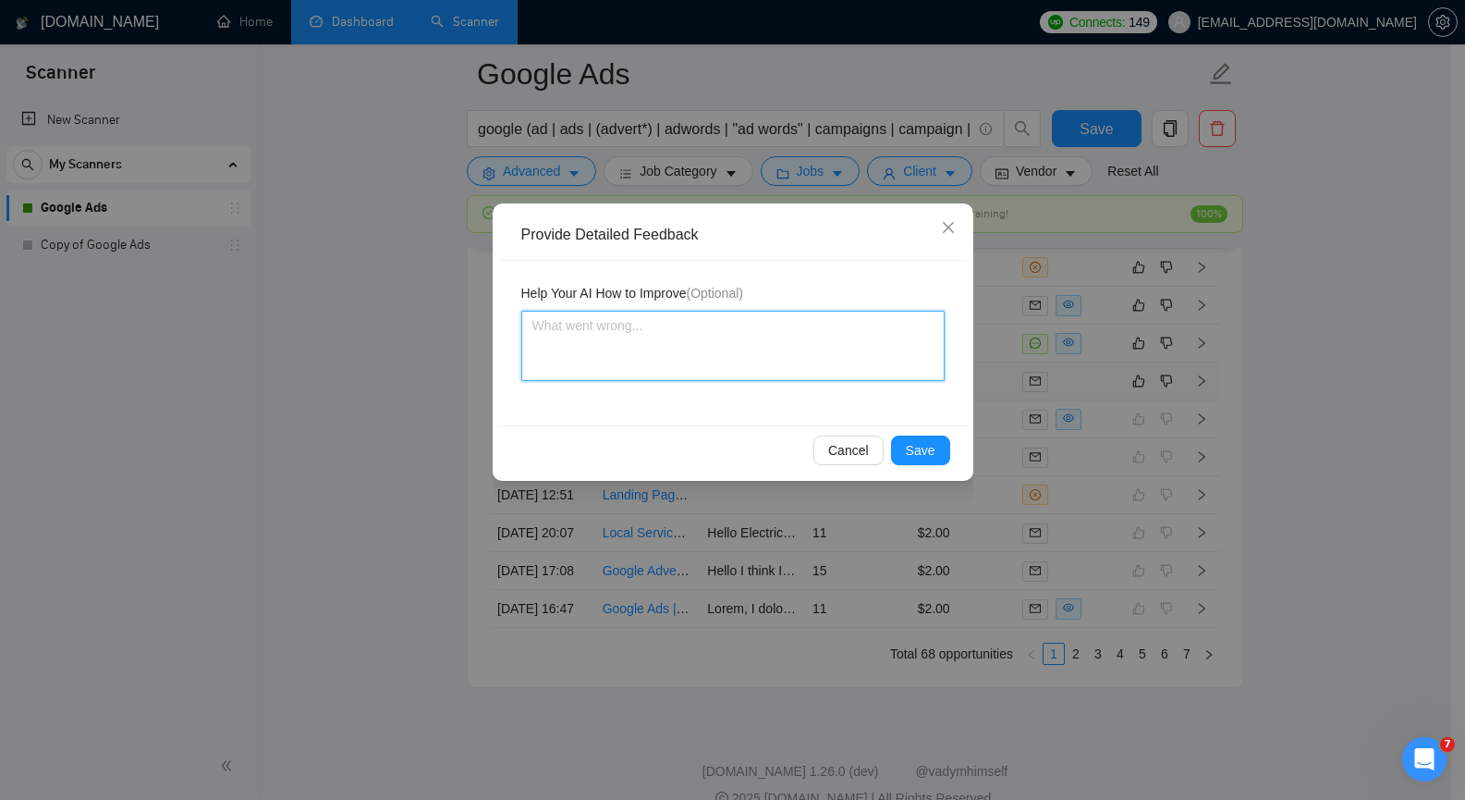
click at [630, 347] on textarea at bounding box center [732, 346] width 423 height 70
paste textarea "The client only wants GA4 setup; they don't want Google Ads."
type textarea "The client only wants GA4 setup; they don't want Google Ads."
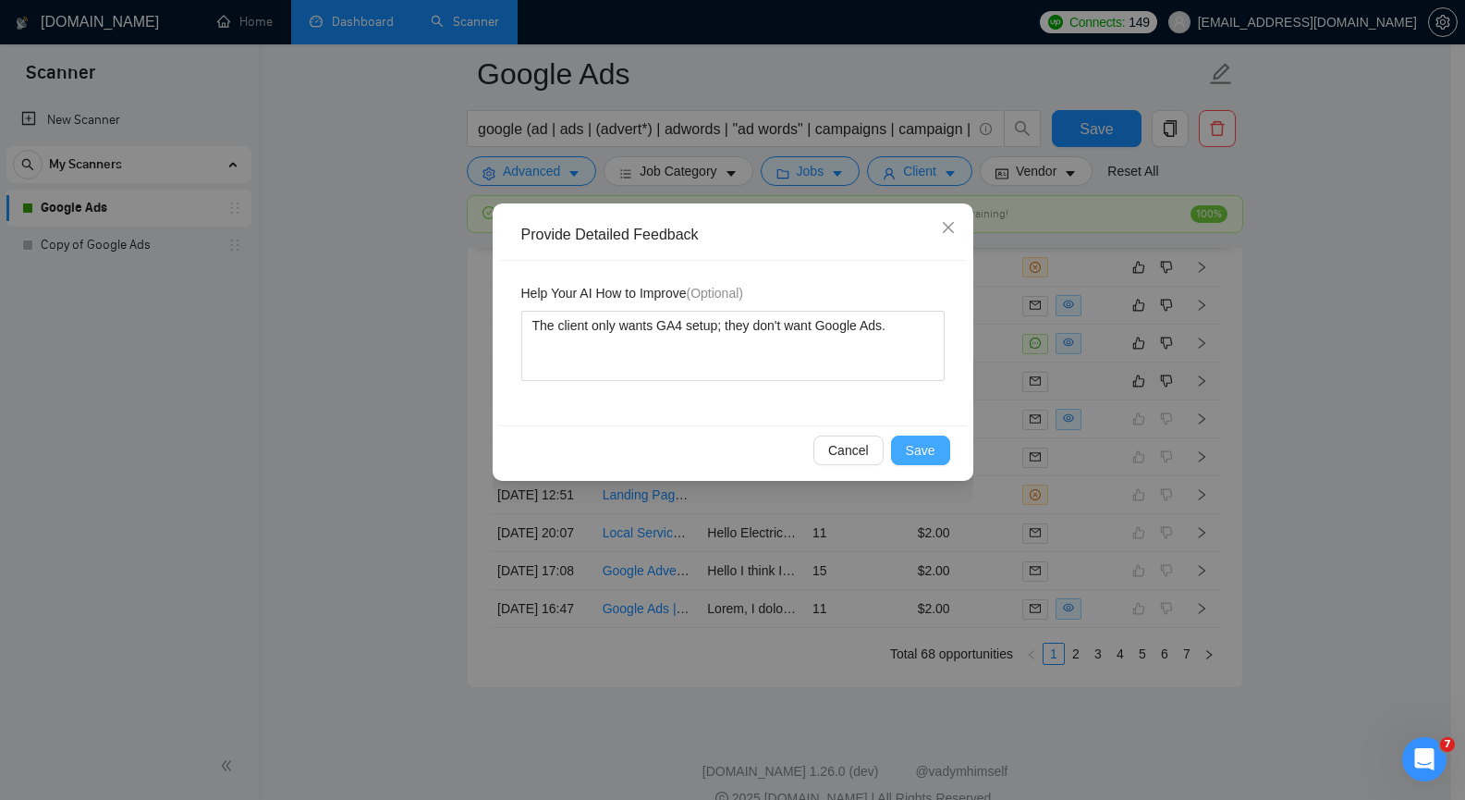
click at [916, 444] on span "Save" at bounding box center [921, 450] width 30 height 20
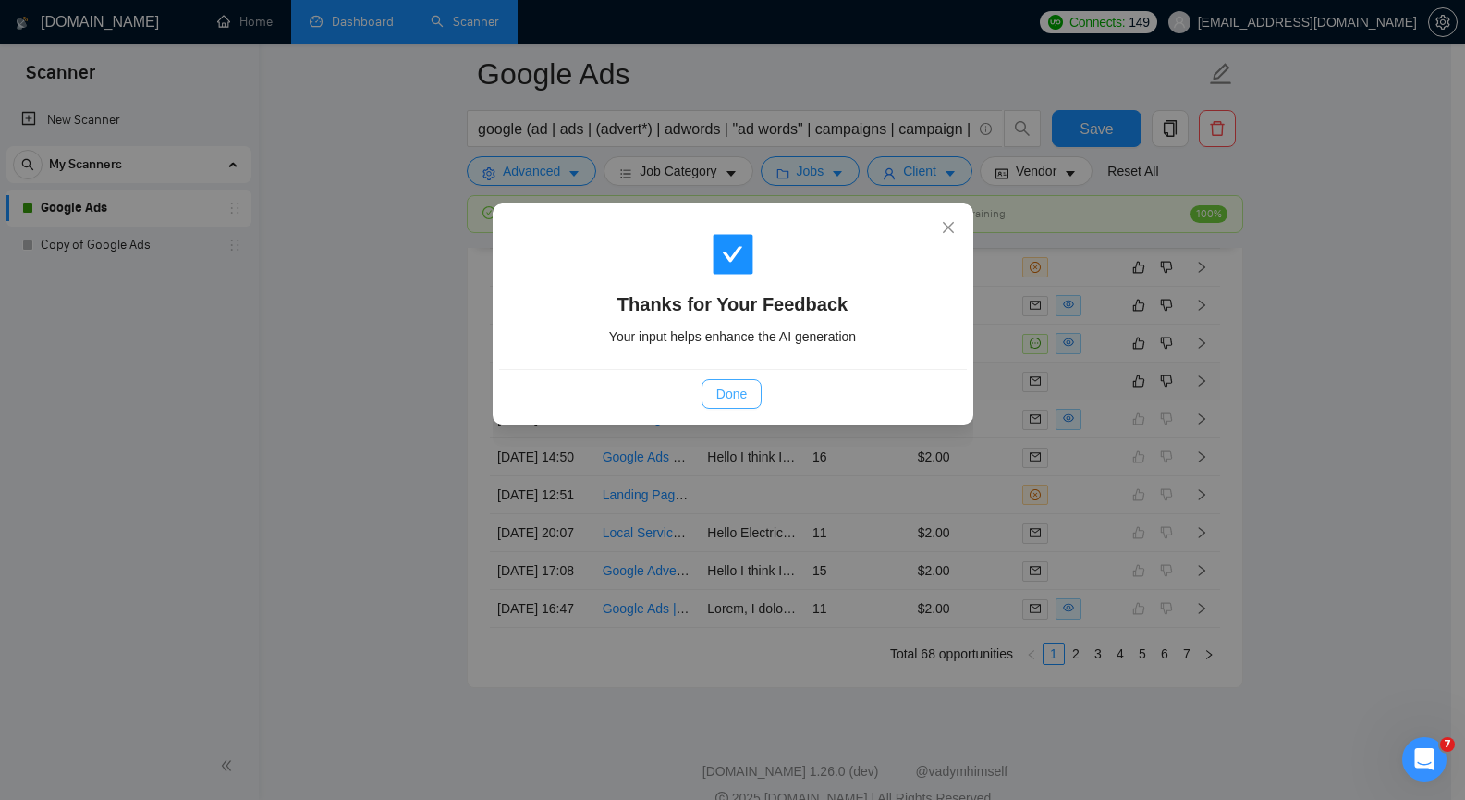
click at [739, 393] on span "Done" at bounding box center [731, 394] width 31 height 20
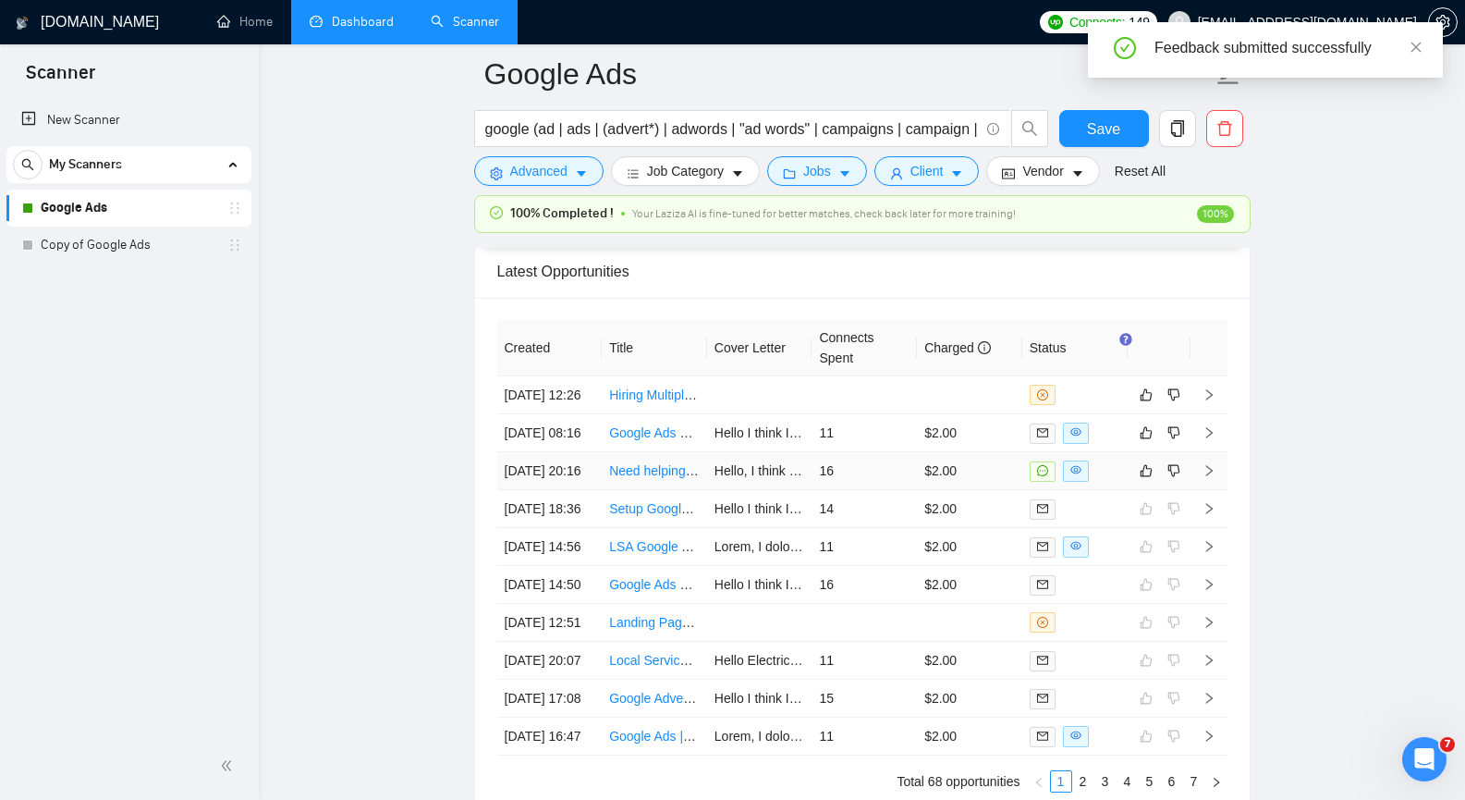
scroll to position [4530, 0]
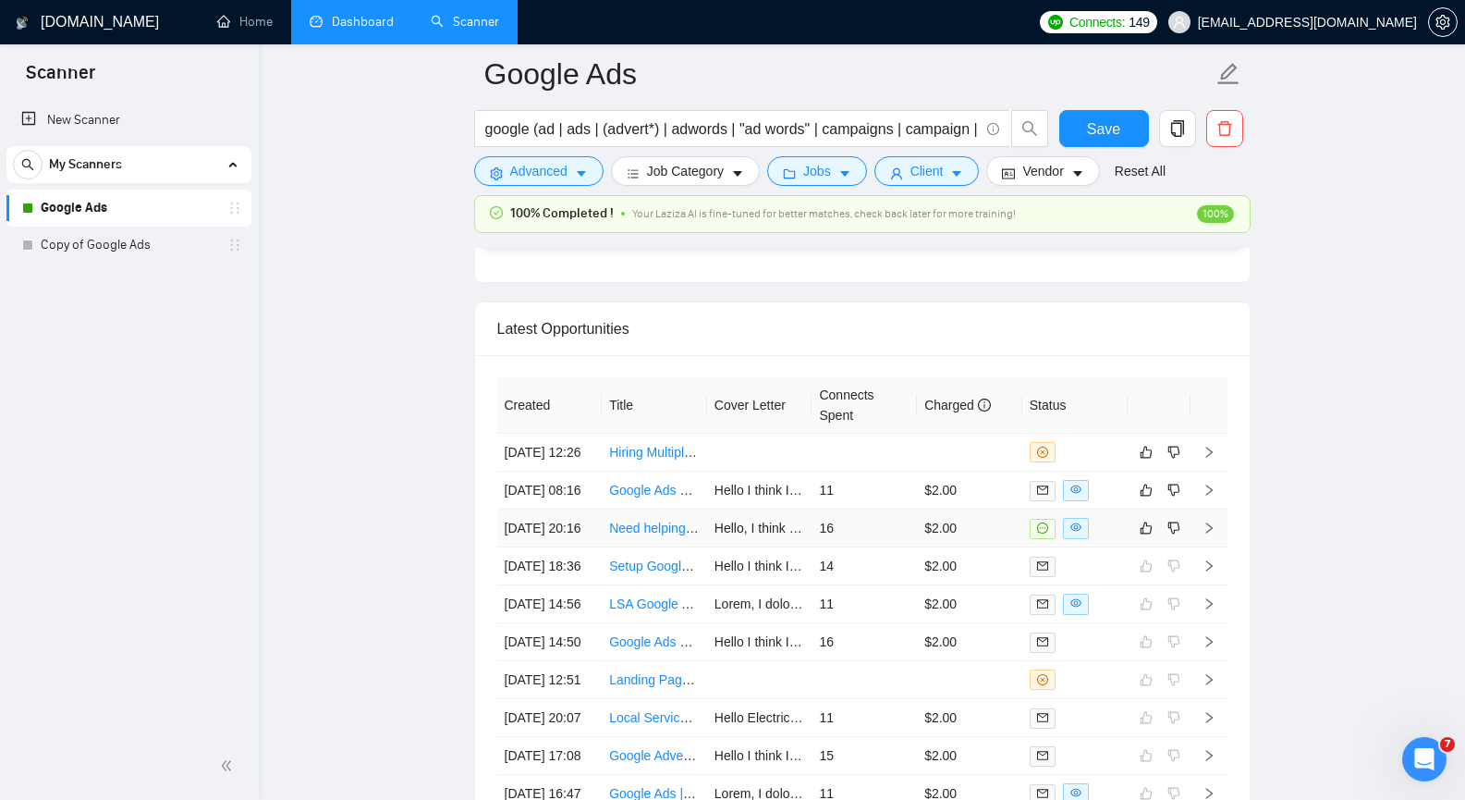
click at [1214, 534] on icon "right" at bounding box center [1209, 527] width 13 height 13
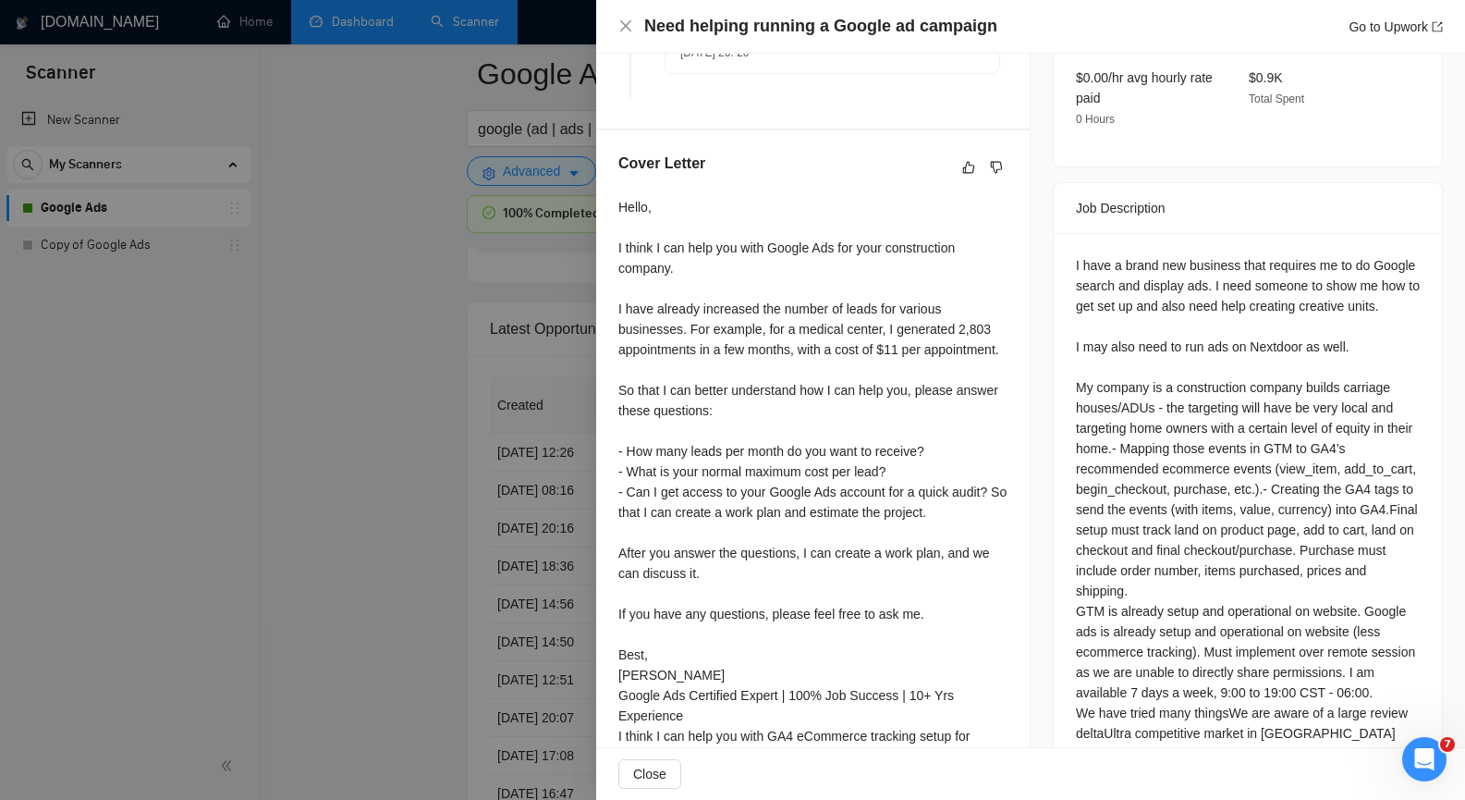
click at [1115, 378] on div "I have a brand new business that requires me to do Google search and display ad…" at bounding box center [1248, 529] width 344 height 549
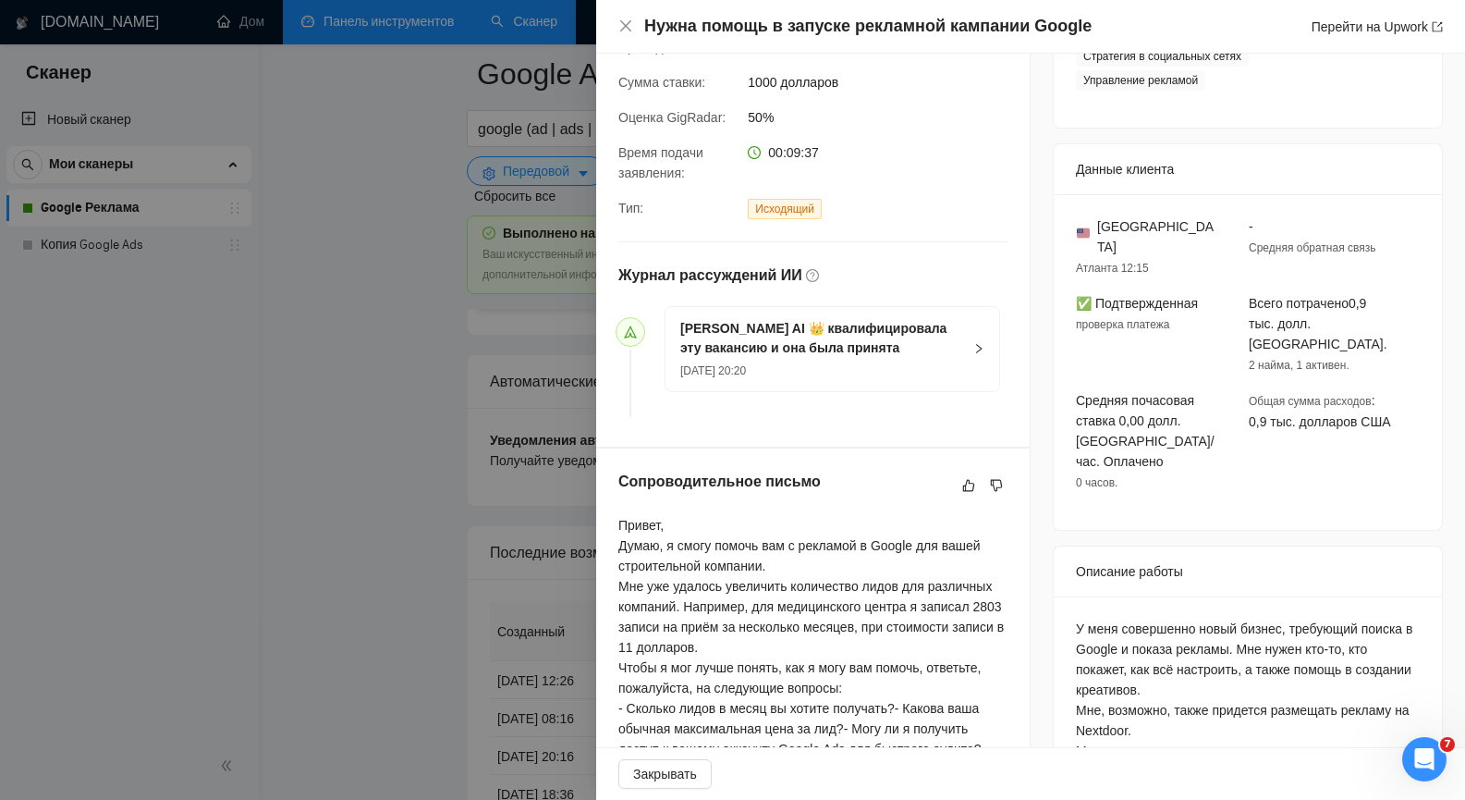
scroll to position [383, 0]
click at [628, 30] on icon "закрывать" at bounding box center [625, 25] width 11 height 11
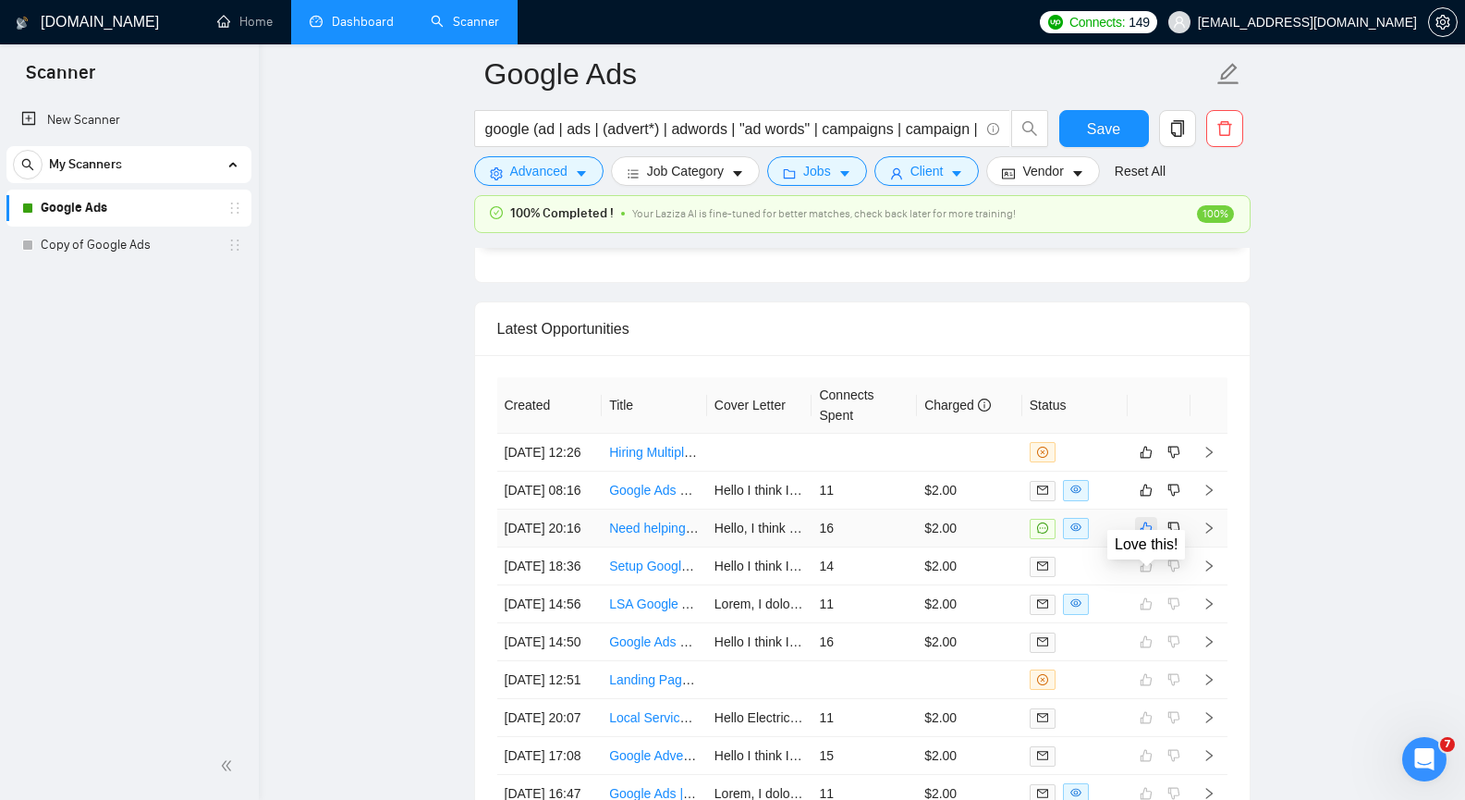
click at [1144, 534] on icon "like" at bounding box center [1146, 528] width 12 height 12
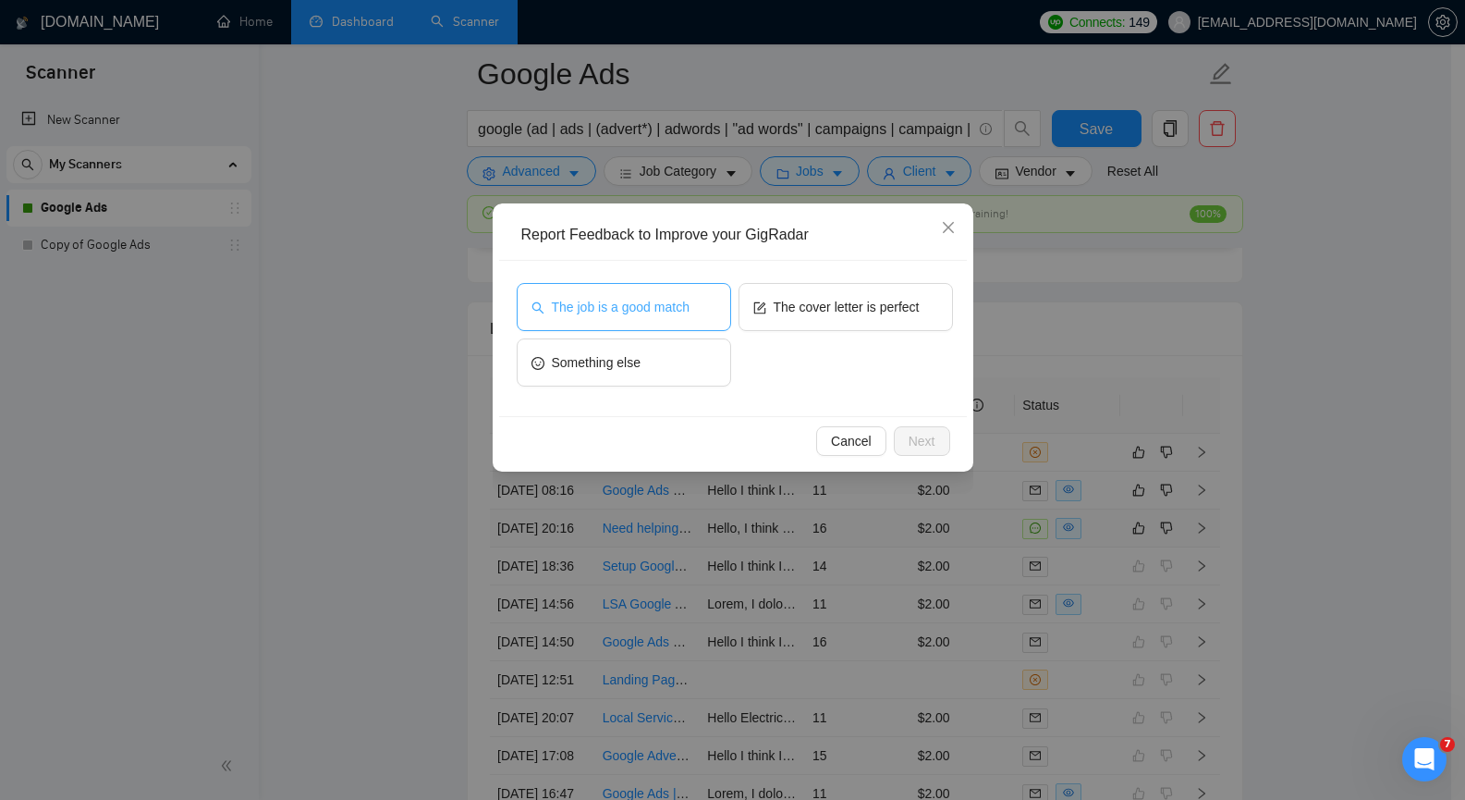
click at [635, 310] on span "The job is a good match" at bounding box center [621, 307] width 138 height 20
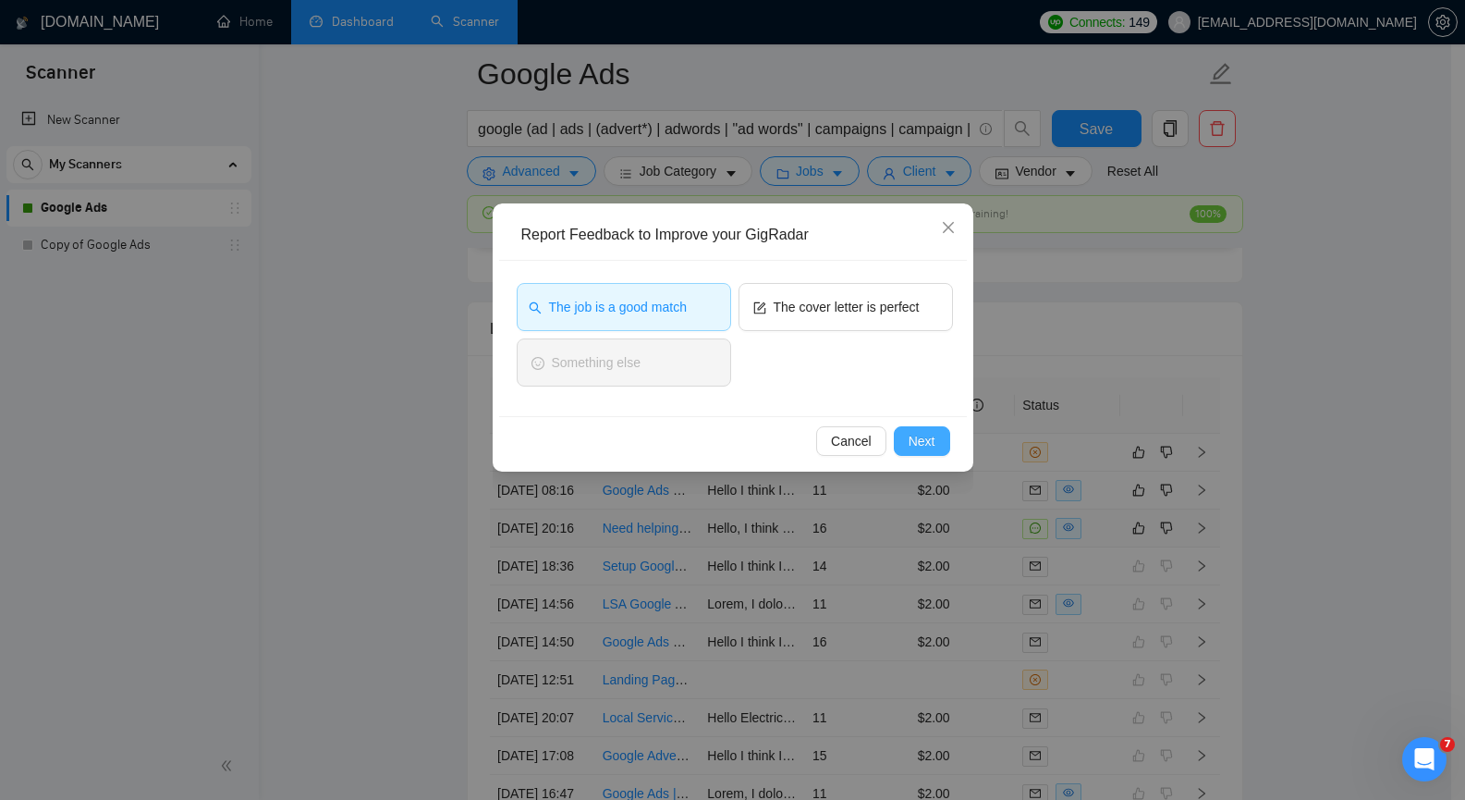
click at [935, 447] on span "Next" at bounding box center [922, 441] width 27 height 20
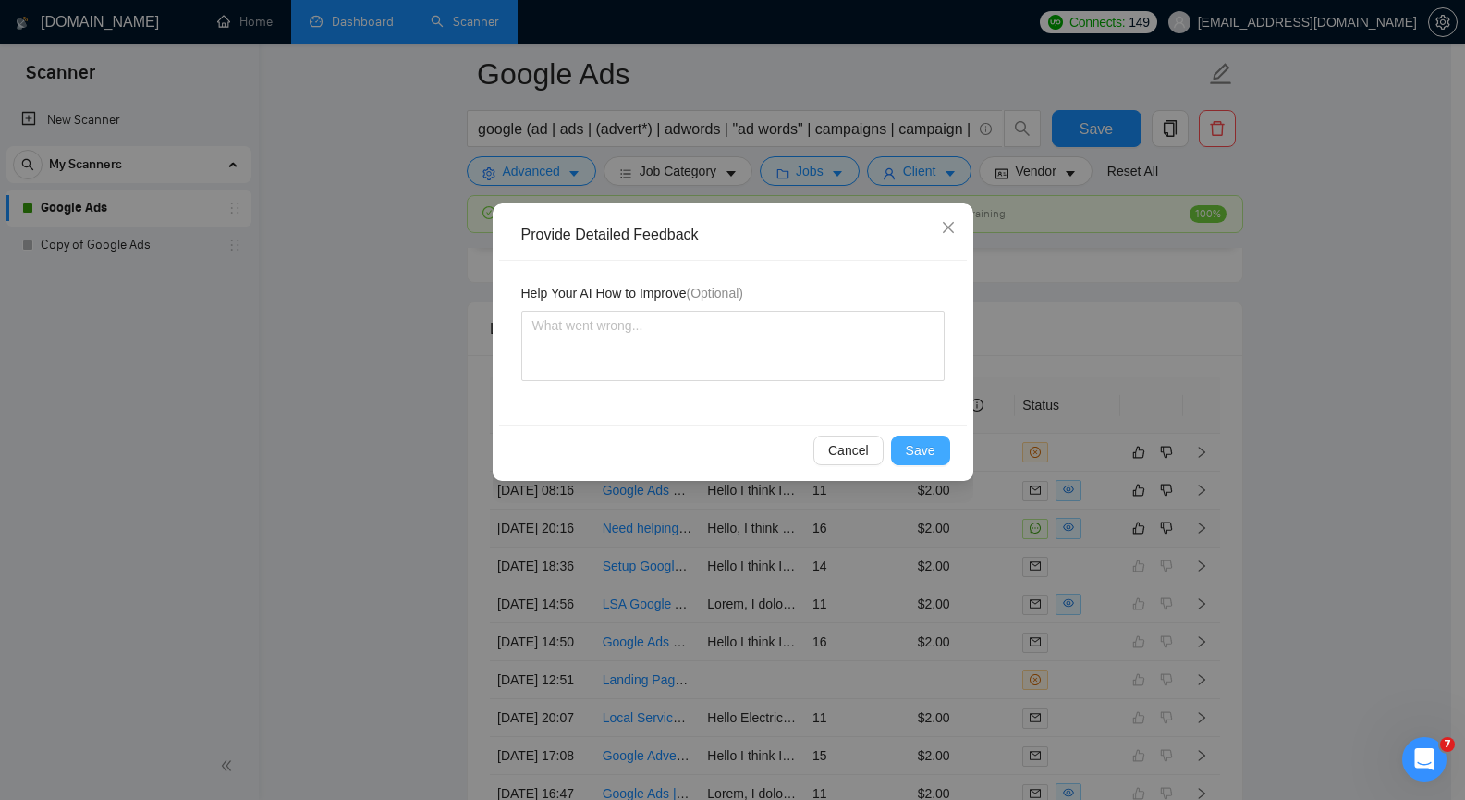
click at [935, 447] on span "Save" at bounding box center [921, 450] width 30 height 20
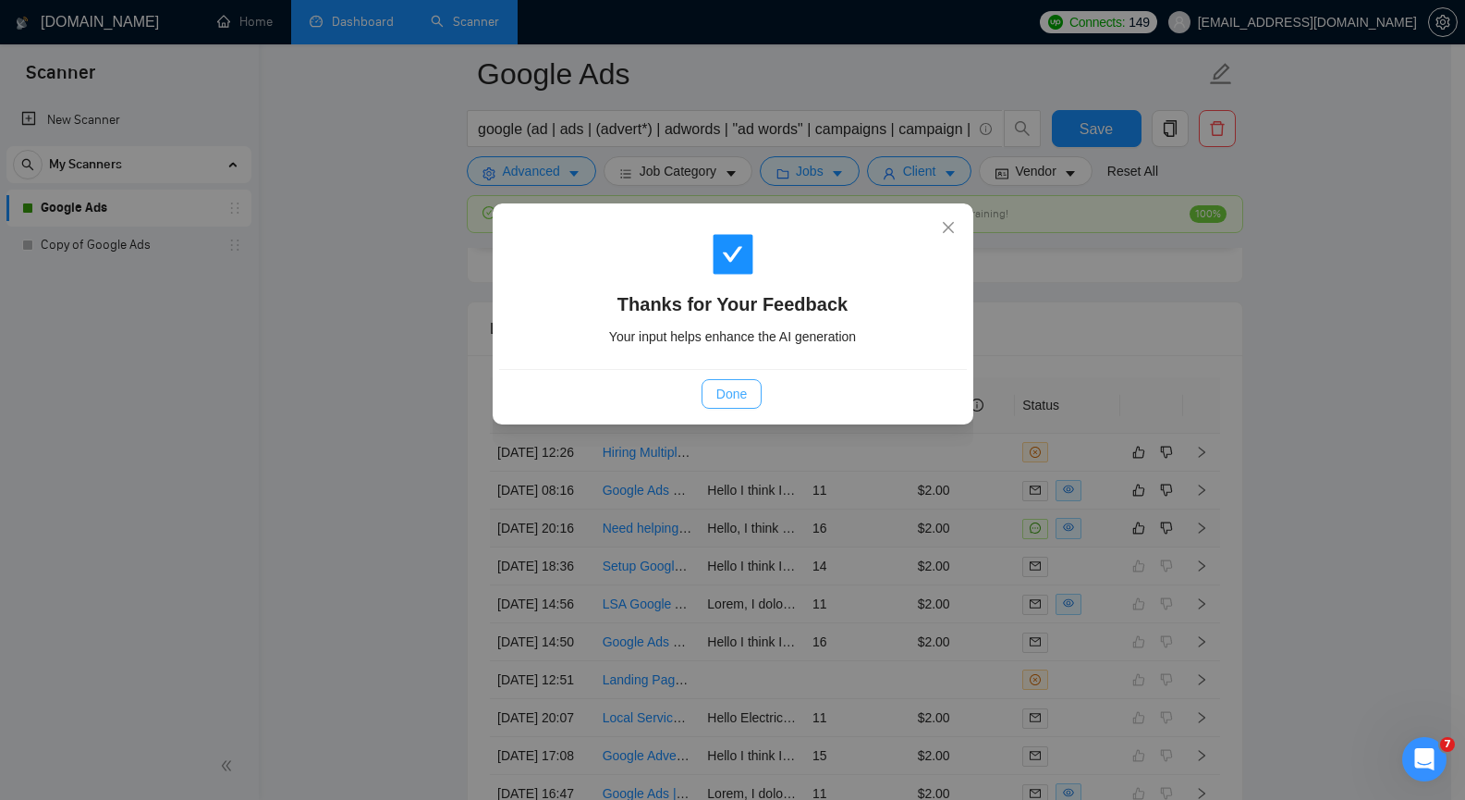
click at [734, 394] on span "Done" at bounding box center [731, 394] width 31 height 20
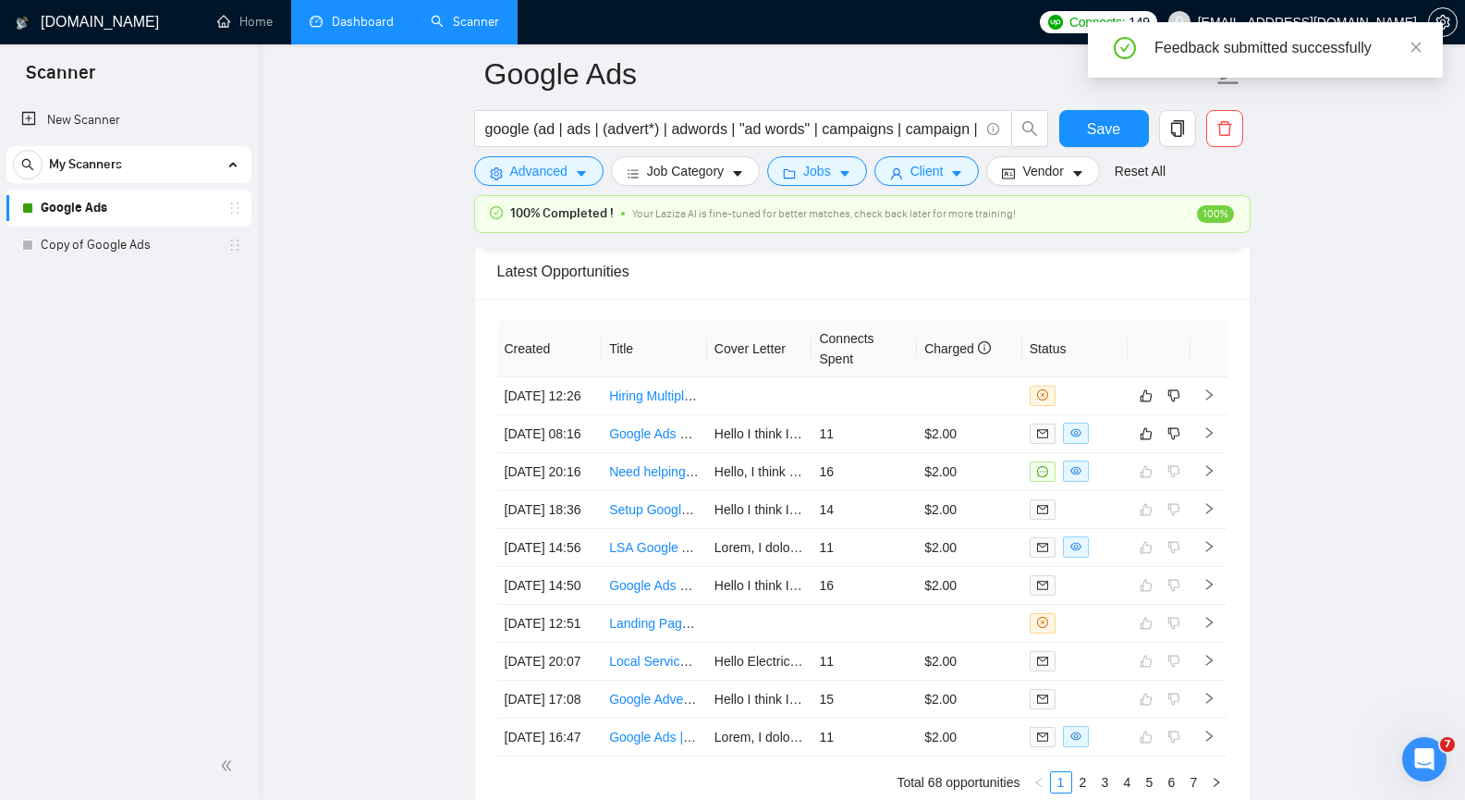
scroll to position [4345, 0]
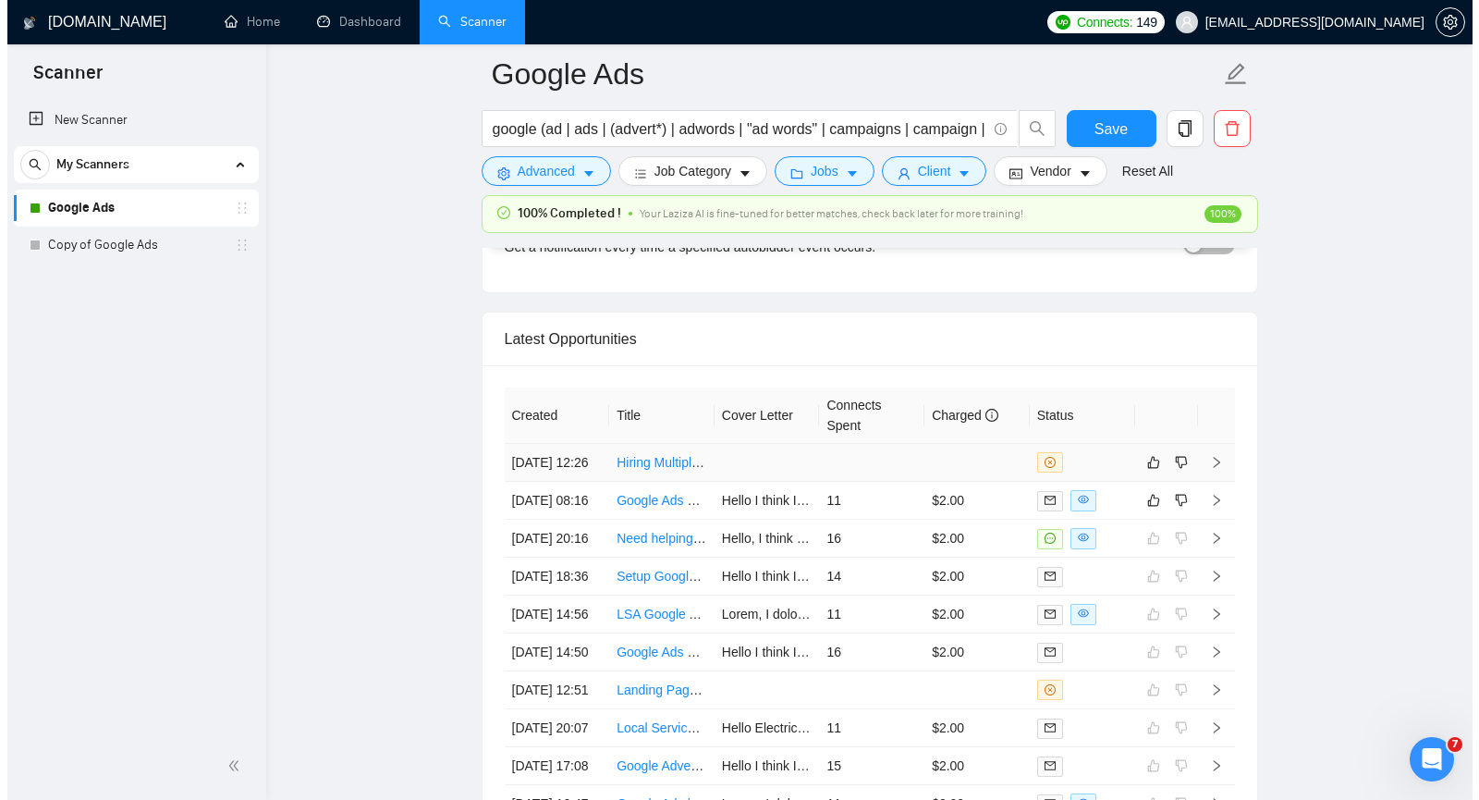
scroll to position [4530, 0]
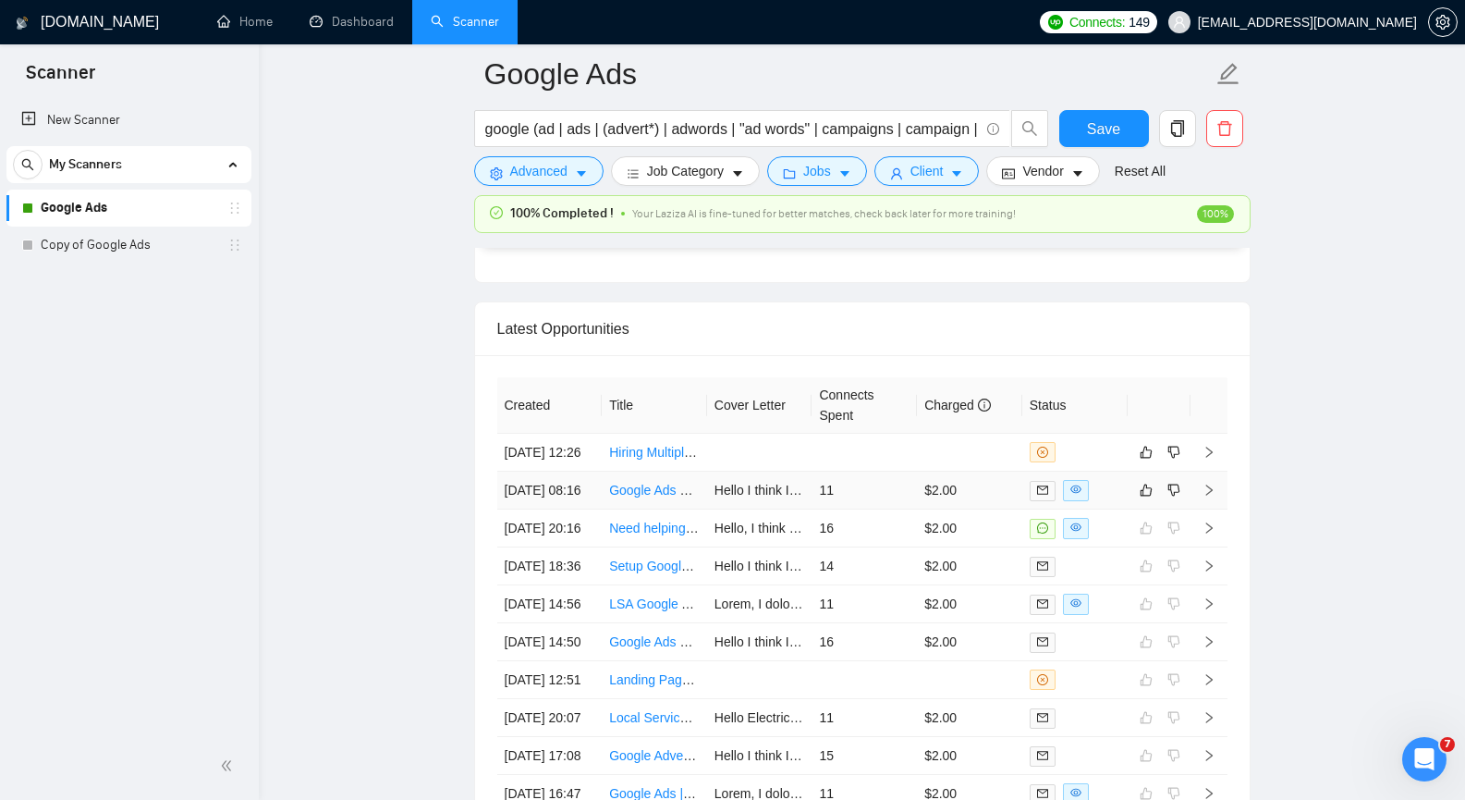
click at [1206, 496] on icon "right" at bounding box center [1209, 489] width 13 height 13
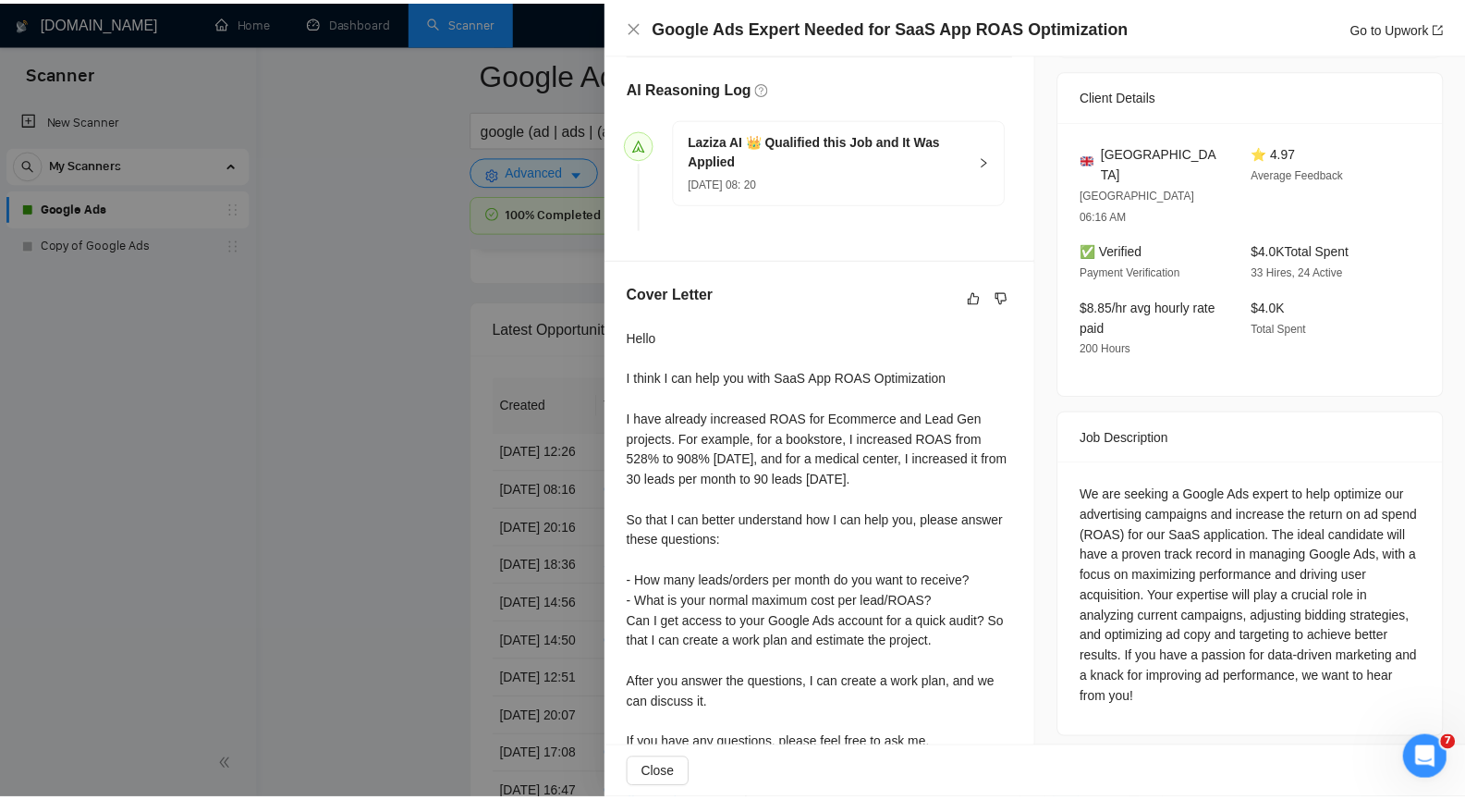
scroll to position [277, 0]
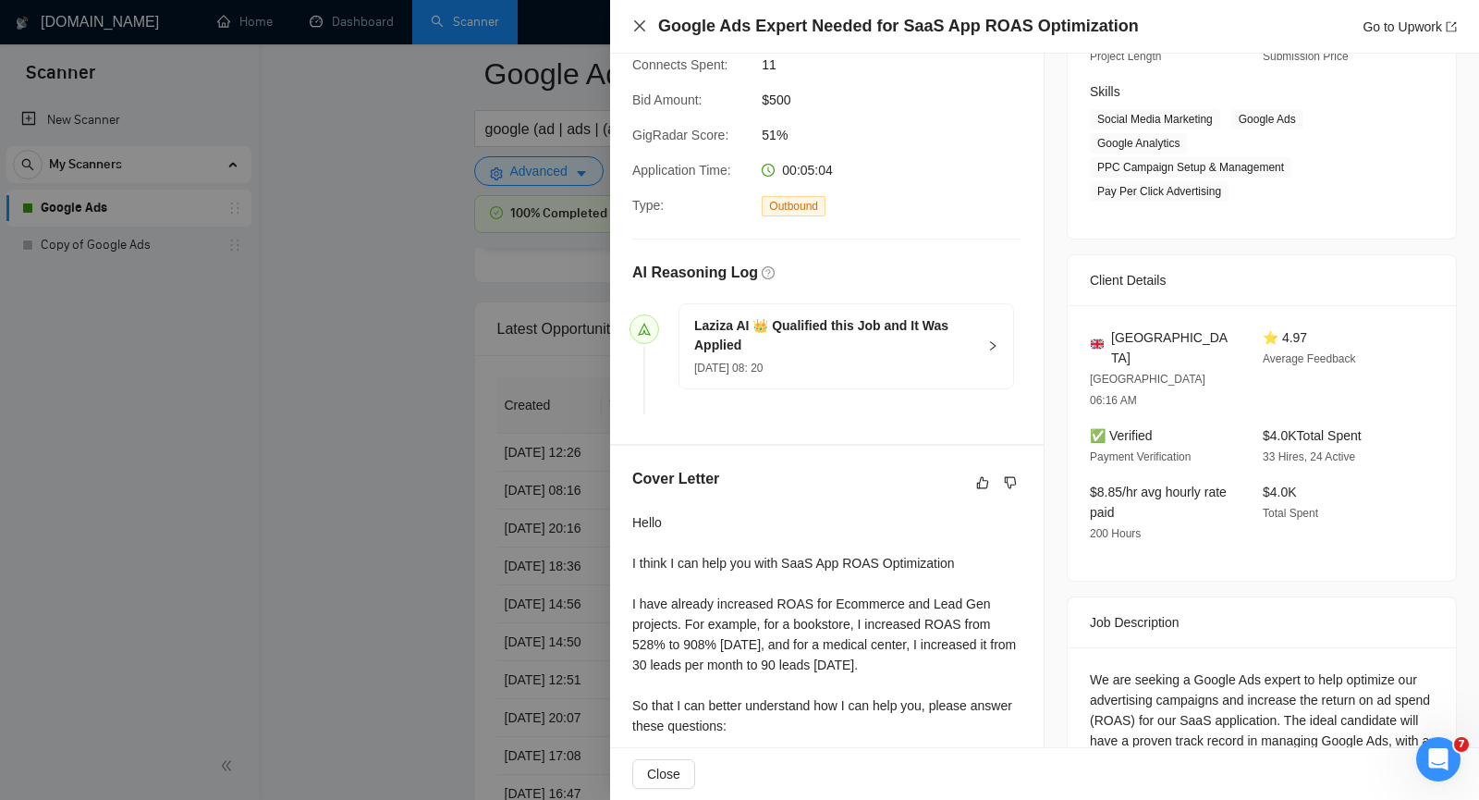
click at [641, 28] on icon "close" at bounding box center [639, 25] width 11 height 11
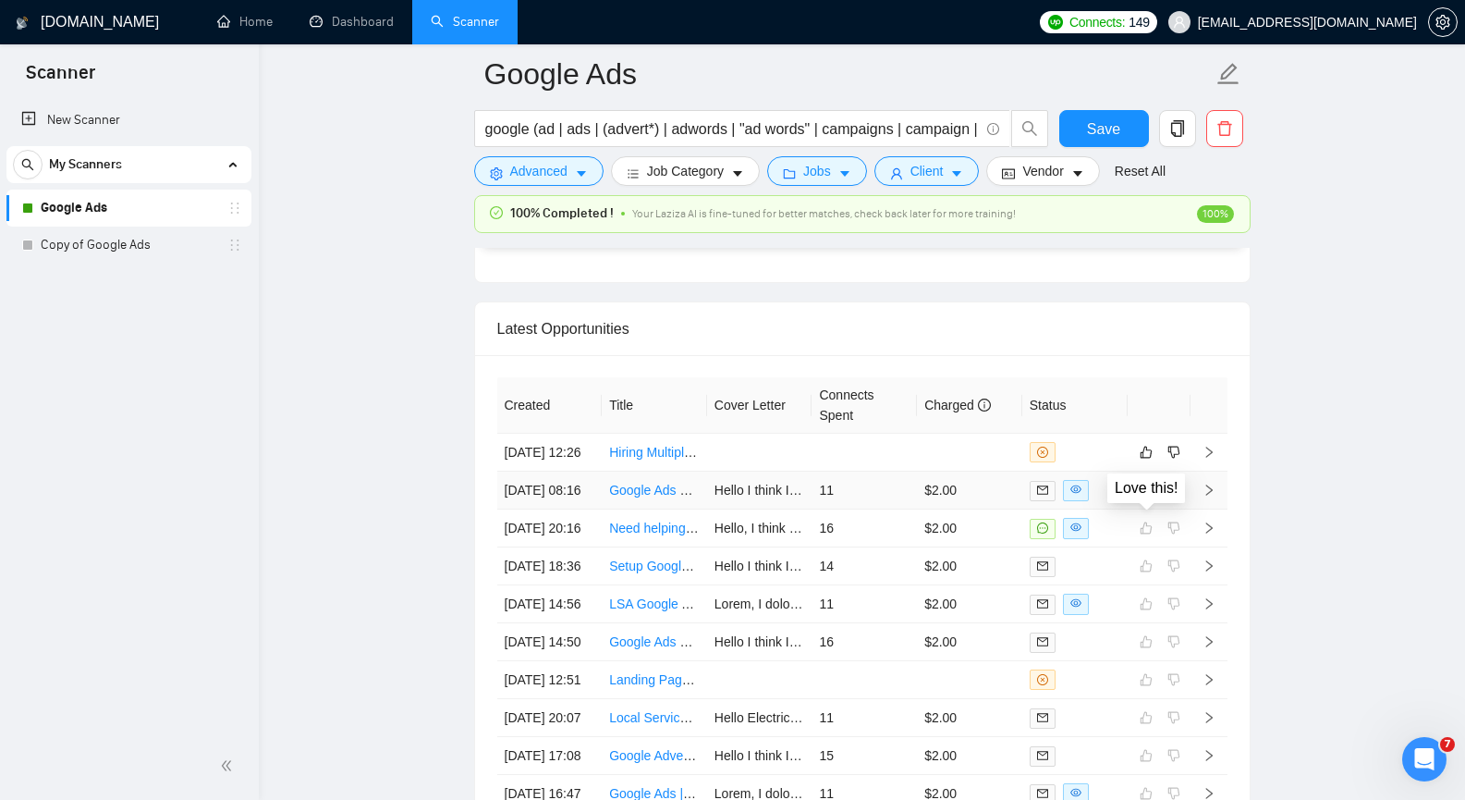
click at [1151, 497] on icon "like" at bounding box center [1146, 490] width 13 height 15
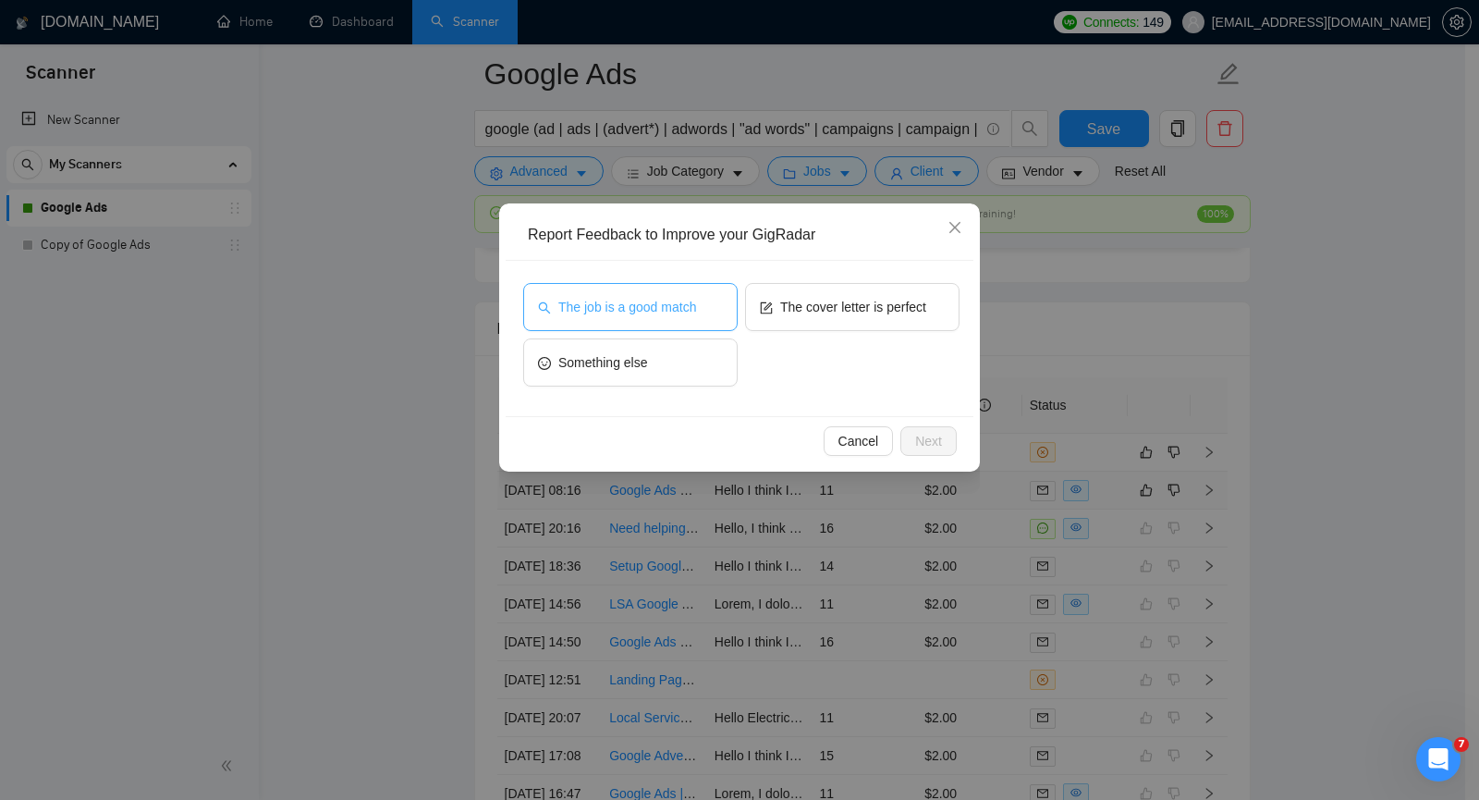
click at [647, 314] on span "The job is a good match" at bounding box center [627, 307] width 138 height 20
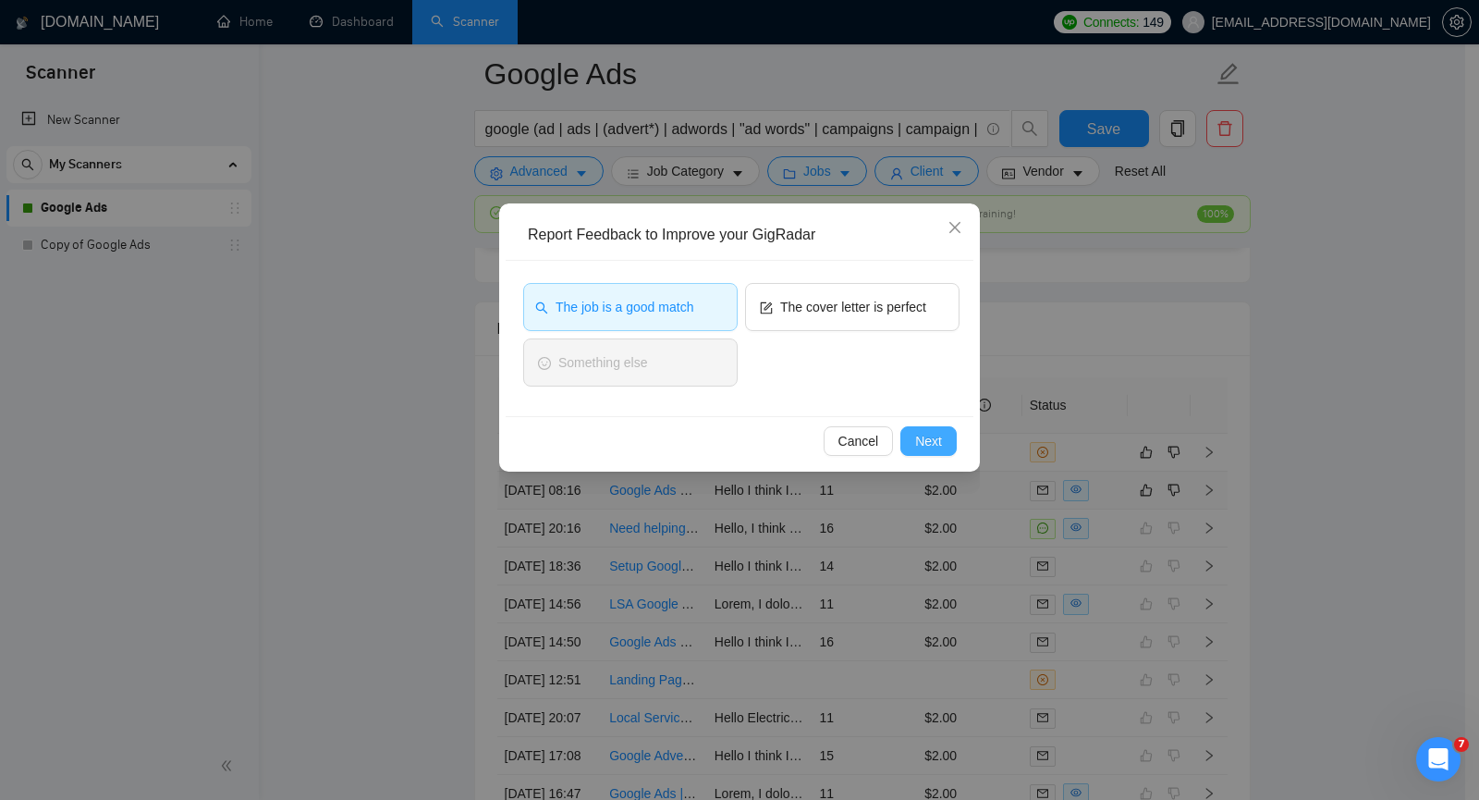
click at [946, 444] on button "Next" at bounding box center [928, 441] width 56 height 30
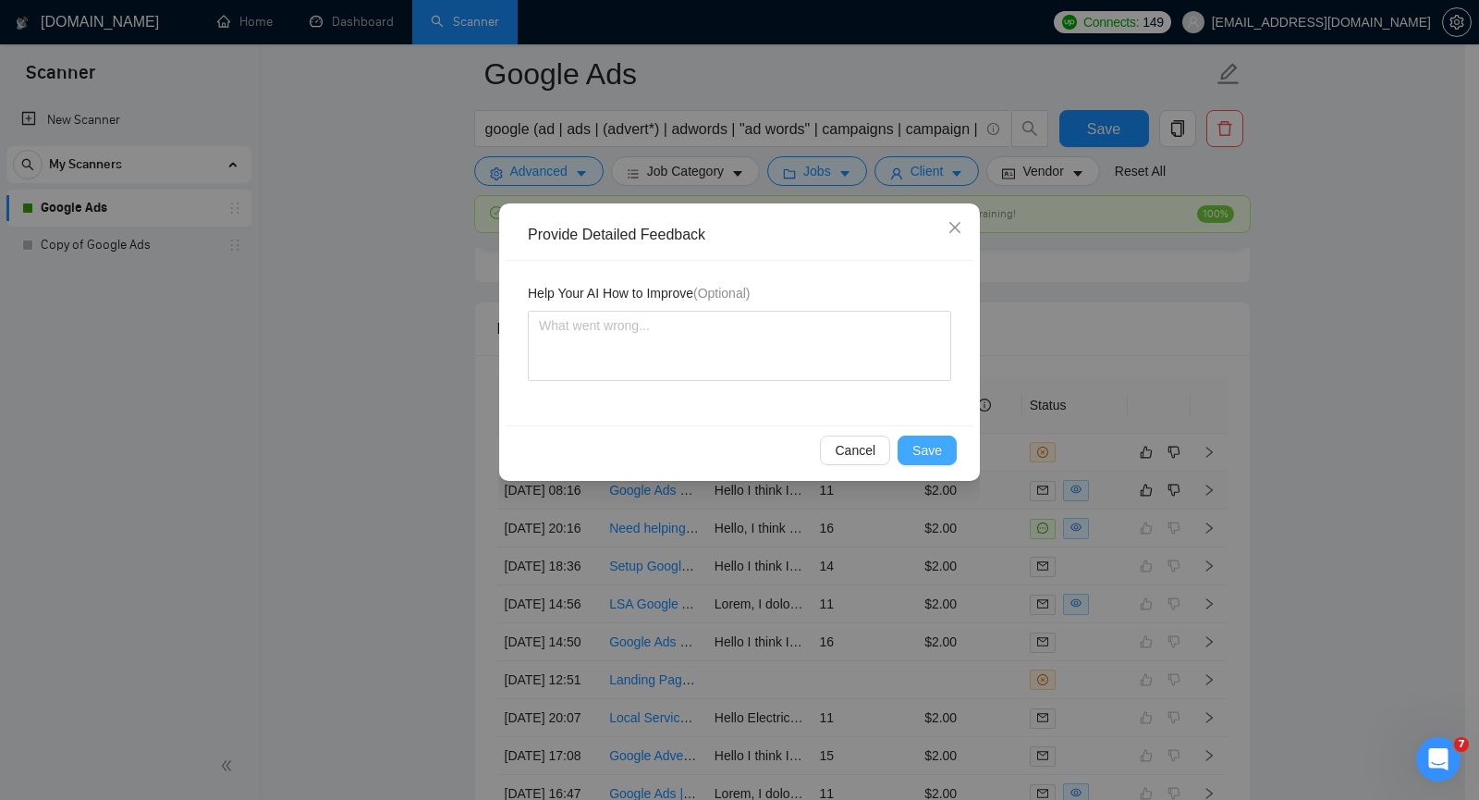
click at [946, 443] on button "Save" at bounding box center [927, 450] width 59 height 30
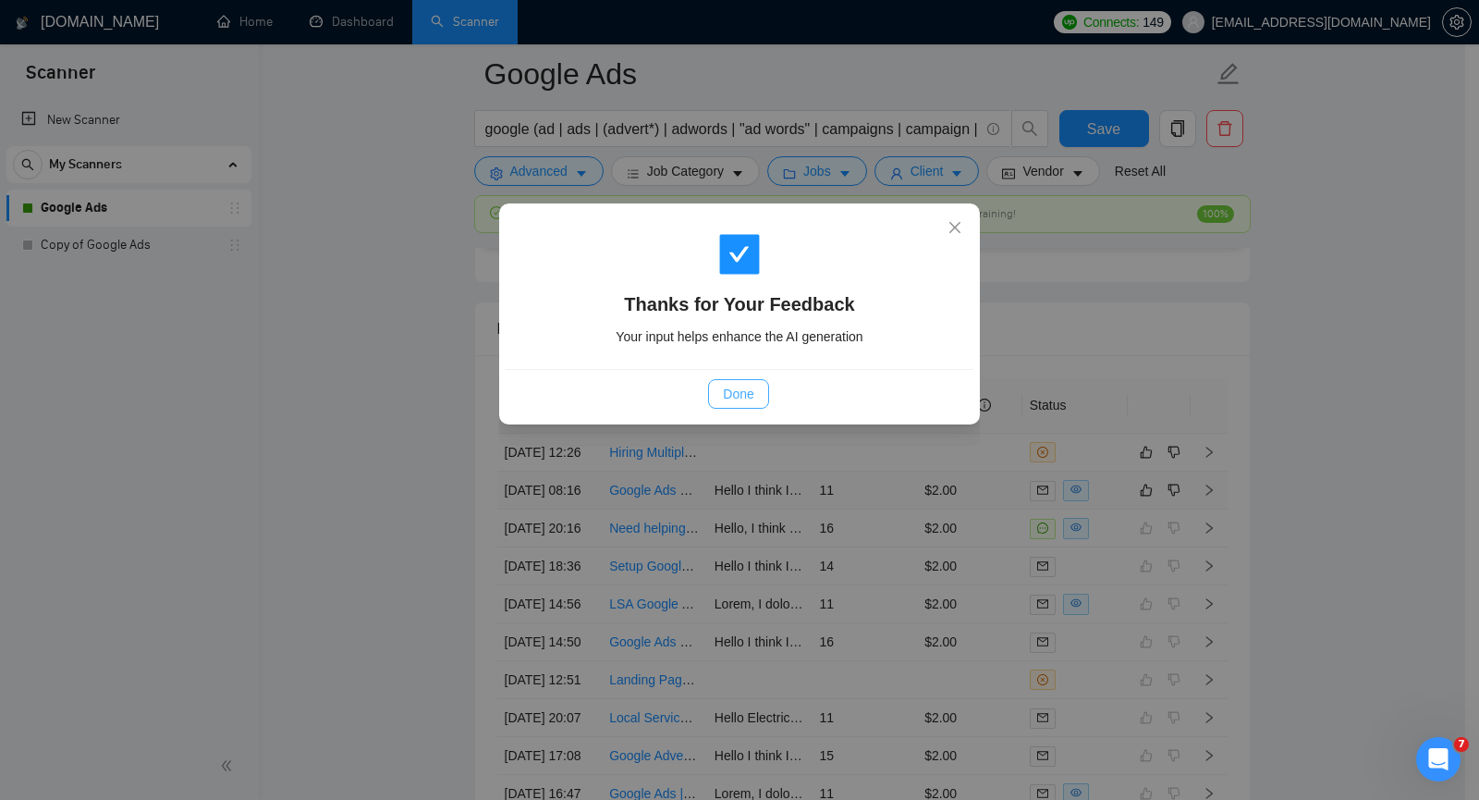
click at [740, 386] on span "Done" at bounding box center [738, 394] width 31 height 20
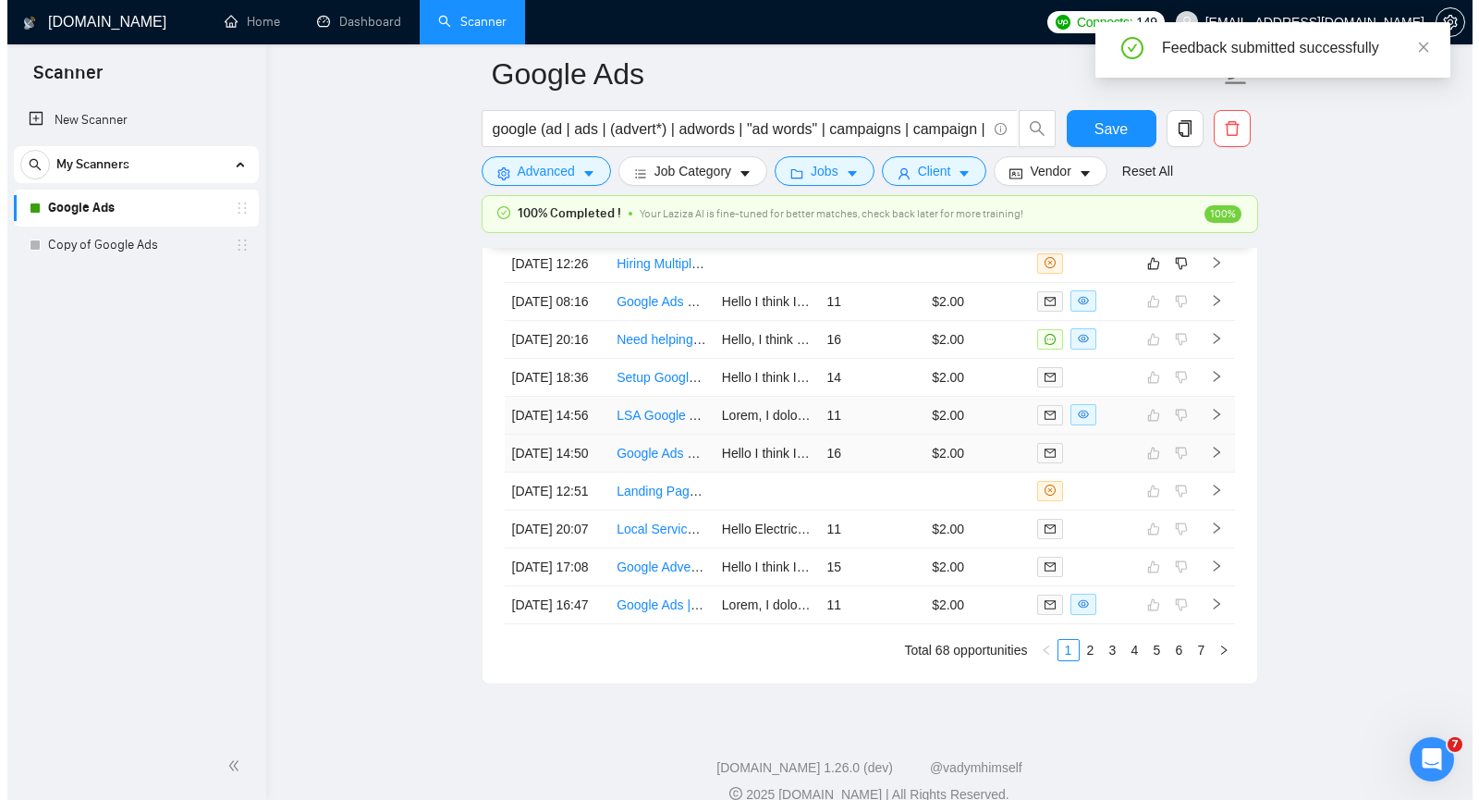
scroll to position [4437, 0]
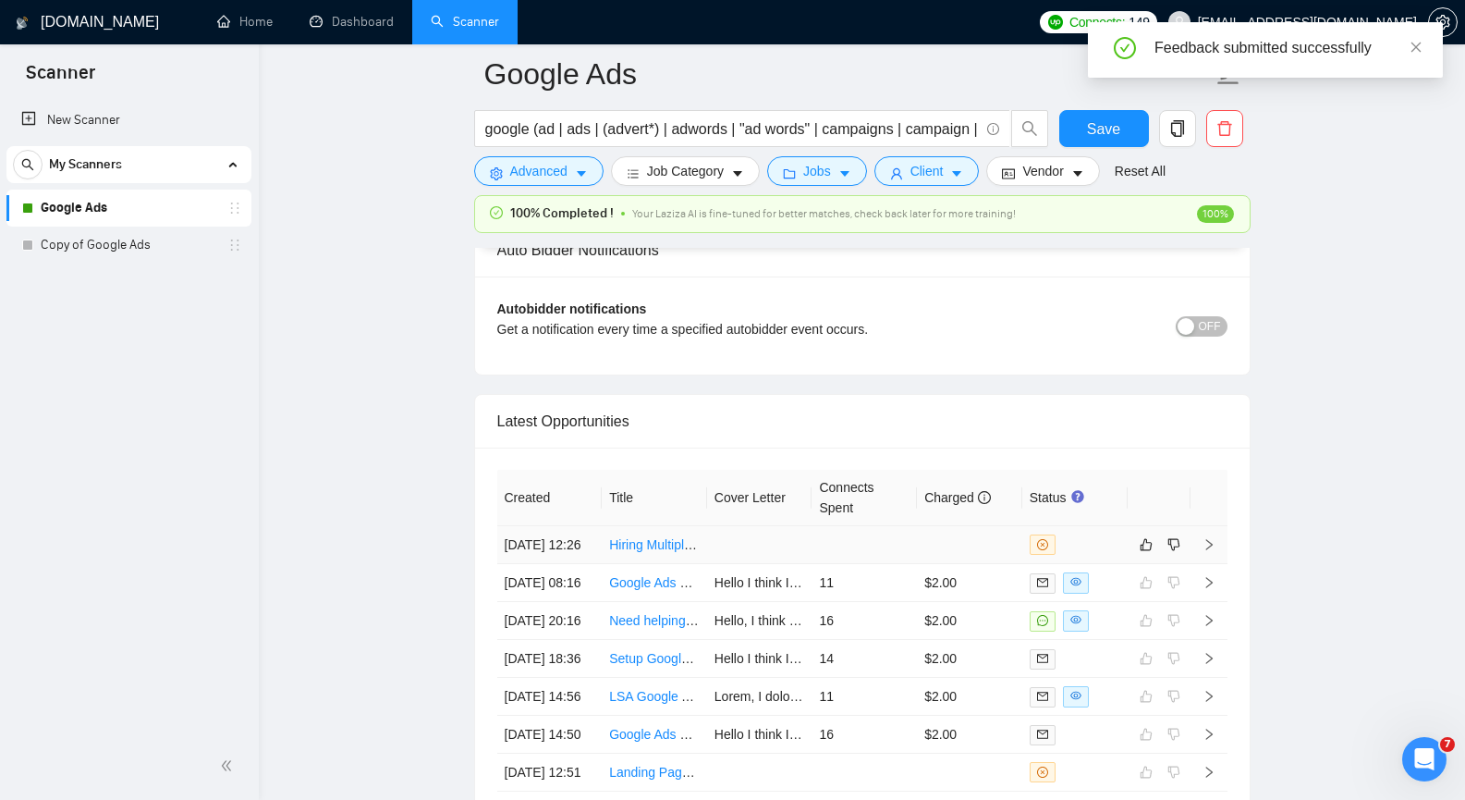
click at [1212, 551] on icon "right" at bounding box center [1209, 544] width 13 height 13
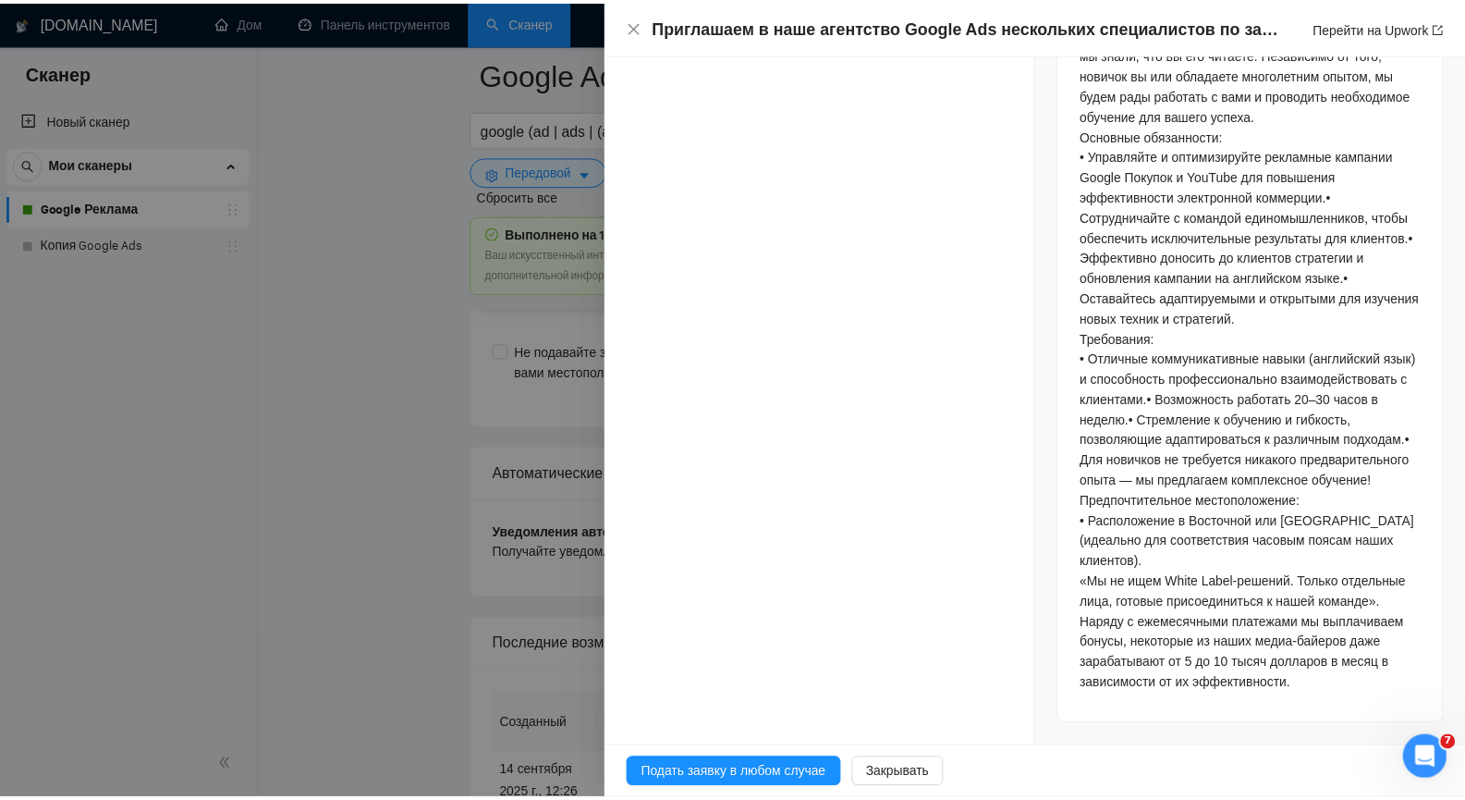
scroll to position [1296, 0]
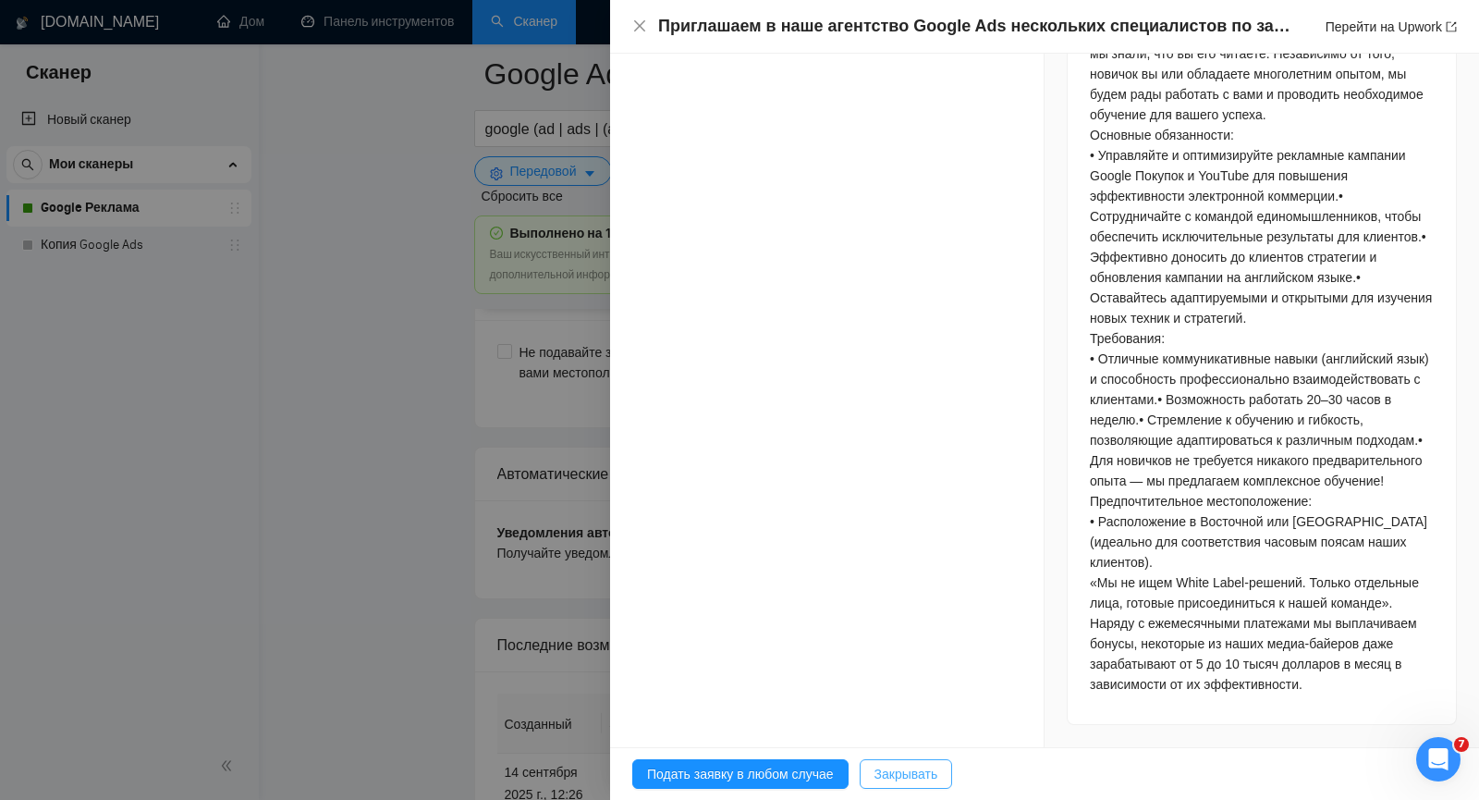
drag, startPoint x: 930, startPoint y: 766, endPoint x: 973, endPoint y: 407, distance: 362.2
click at [930, 766] on font "Закрывать" at bounding box center [907, 773] width 64 height 15
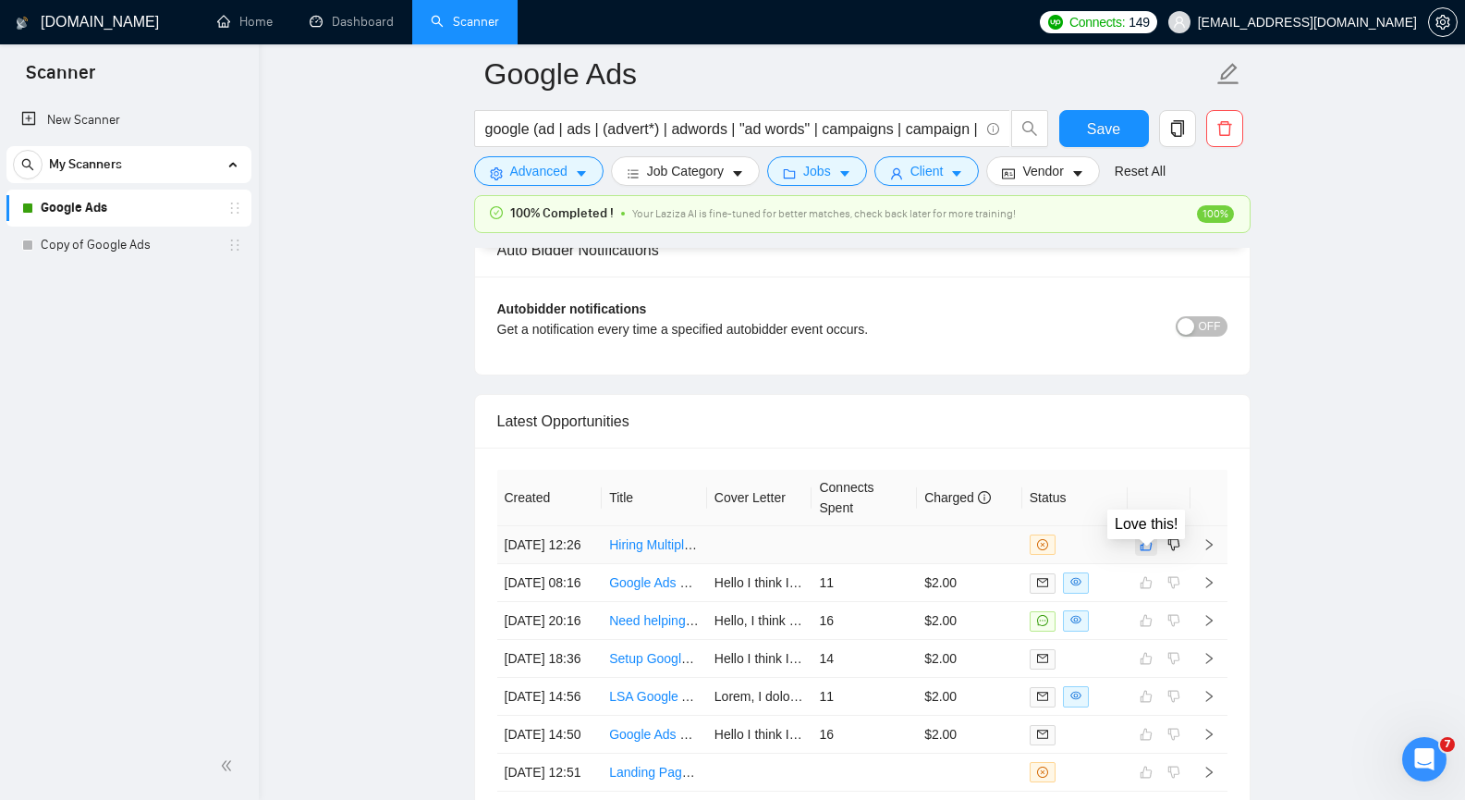
click at [1149, 552] on icon "like" at bounding box center [1146, 544] width 13 height 15
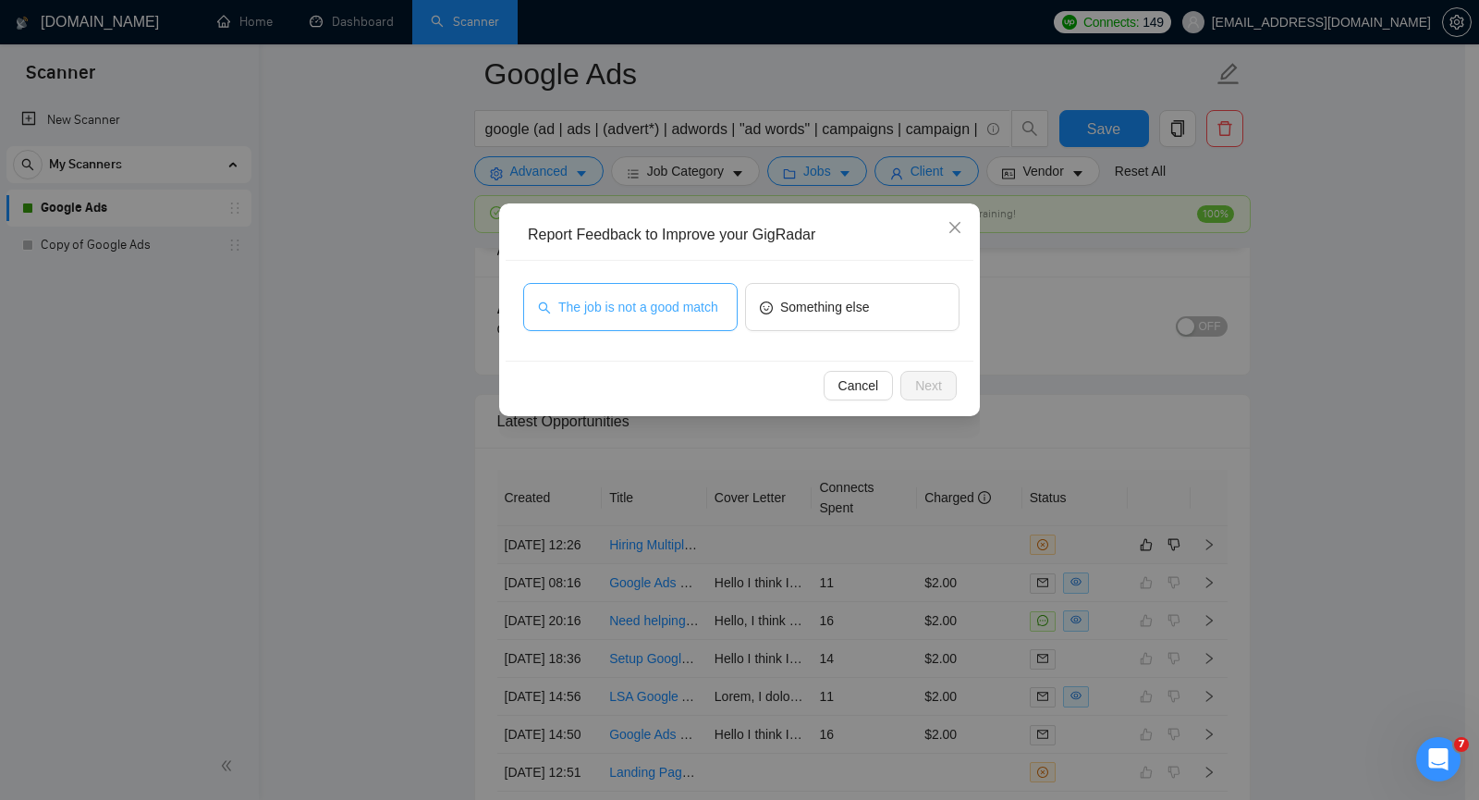
click at [709, 314] on span "The job is not a good match" at bounding box center [638, 307] width 160 height 20
click at [918, 385] on span "Next" at bounding box center [928, 385] width 27 height 20
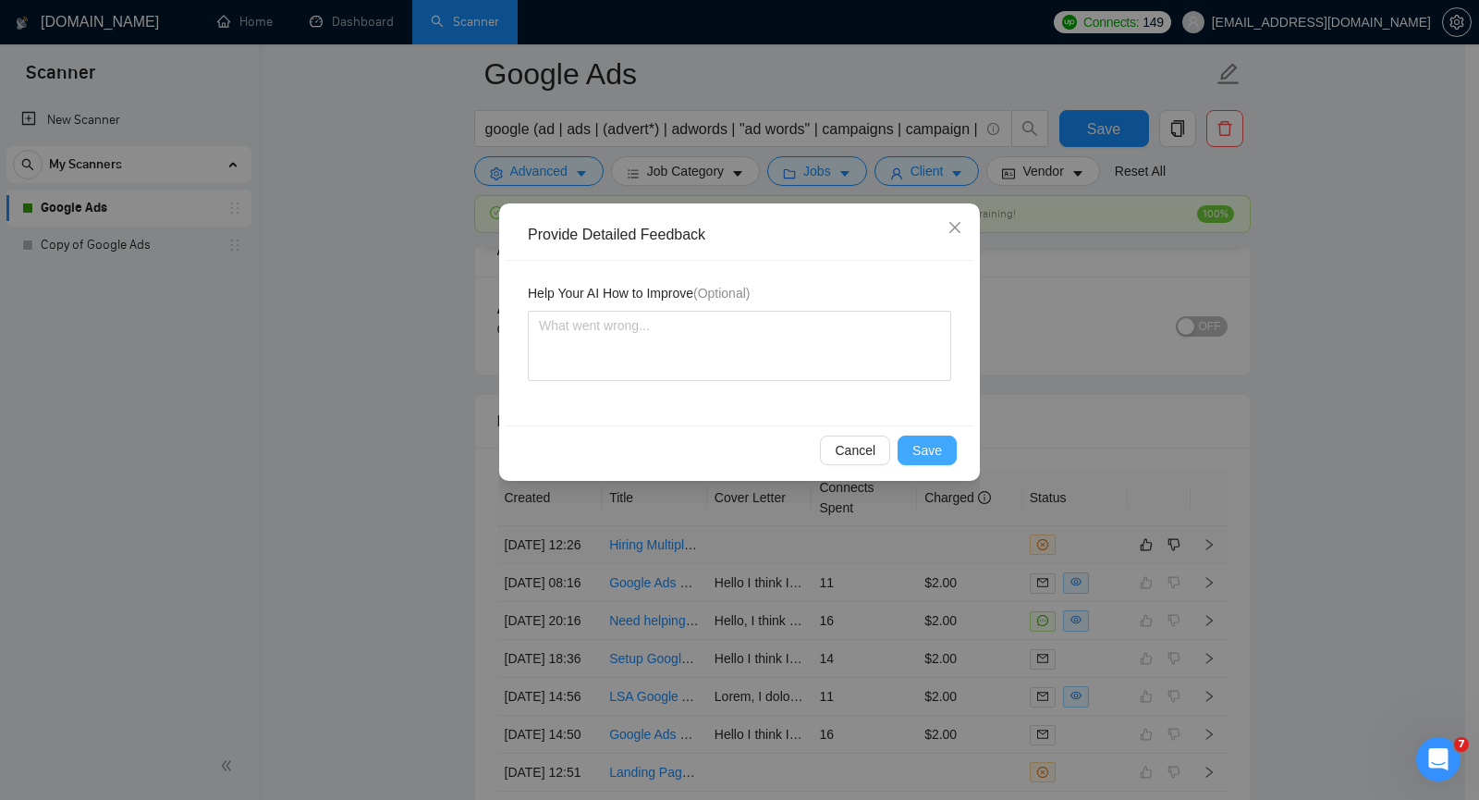
click at [926, 443] on span "Save" at bounding box center [927, 450] width 30 height 20
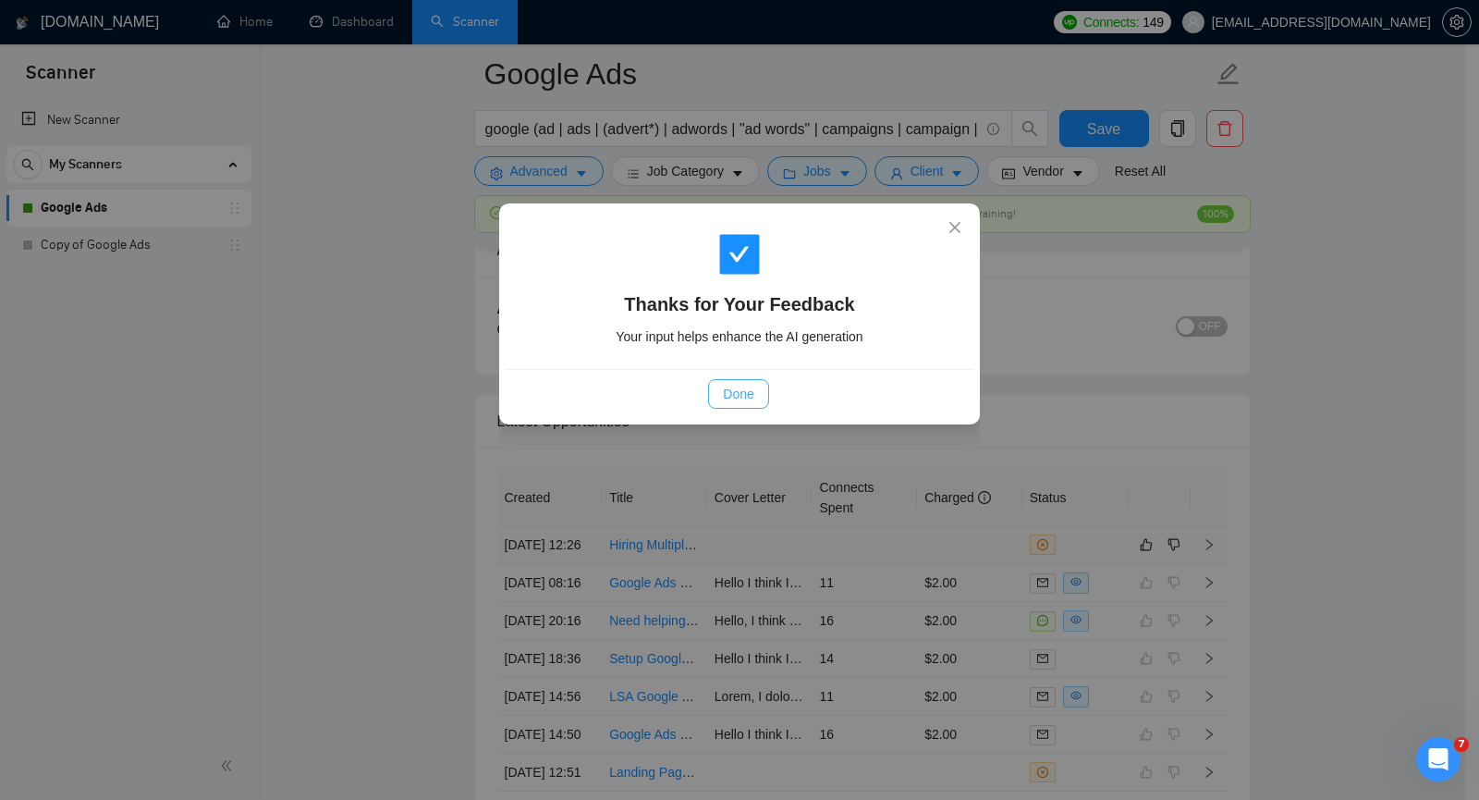
click at [734, 389] on span "Done" at bounding box center [738, 394] width 31 height 20
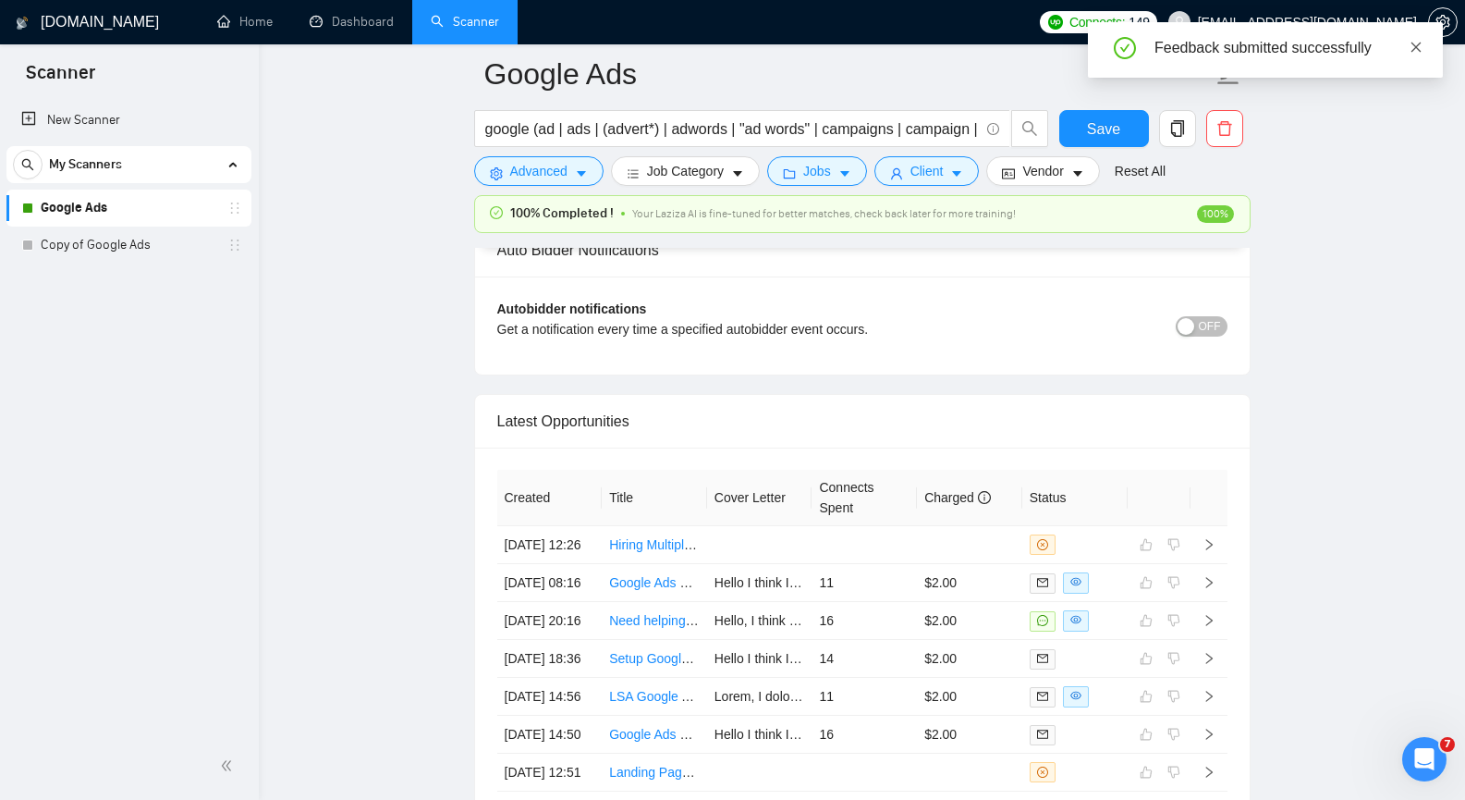
click at [1419, 46] on icon "close" at bounding box center [1416, 47] width 13 height 13
